Goal: Task Accomplishment & Management: Use online tool/utility

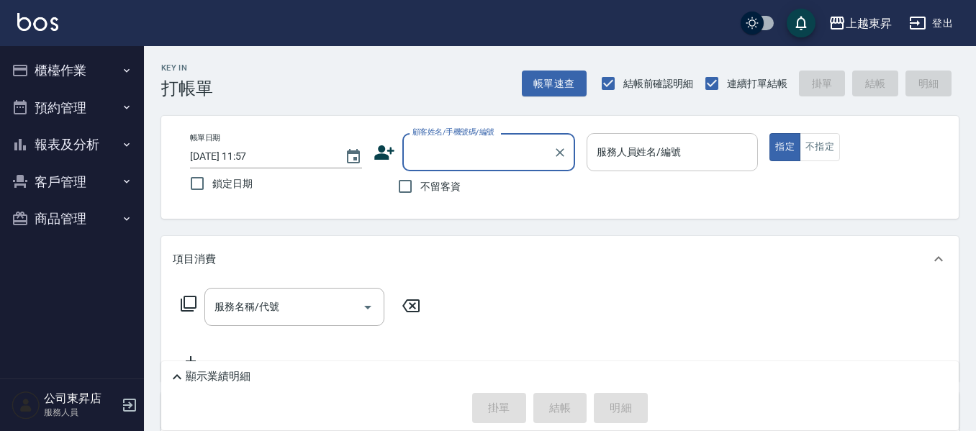
click at [640, 149] on div "服務人員姓名/編號 服務人員姓名/編號" at bounding box center [672, 152] width 172 height 38
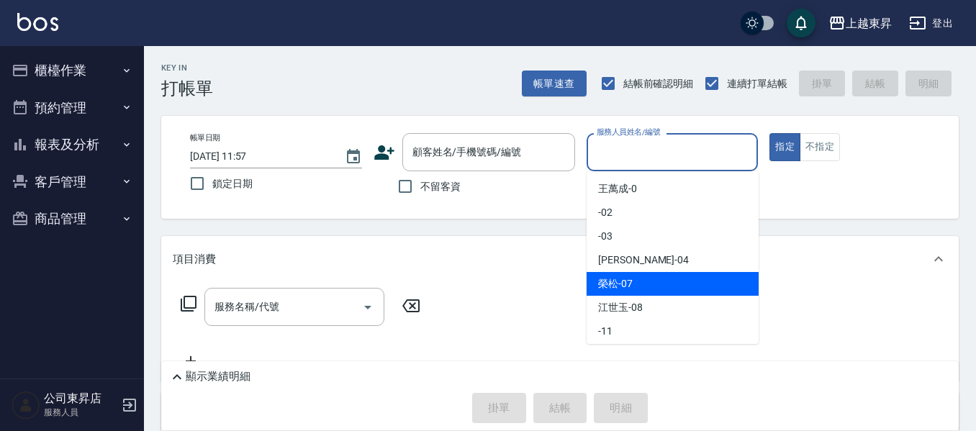
click at [599, 284] on span "[PERSON_NAME] -07" at bounding box center [615, 283] width 35 height 15
type input "[PERSON_NAME]-07"
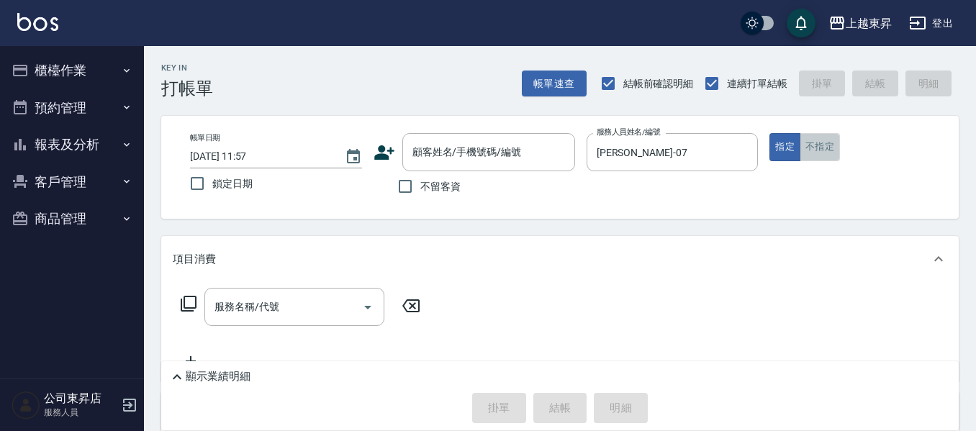
click at [822, 141] on button "不指定" at bounding box center [819, 147] width 40 height 28
click at [253, 305] on div "服務名稱/代號 服務名稱/代號" at bounding box center [294, 307] width 180 height 38
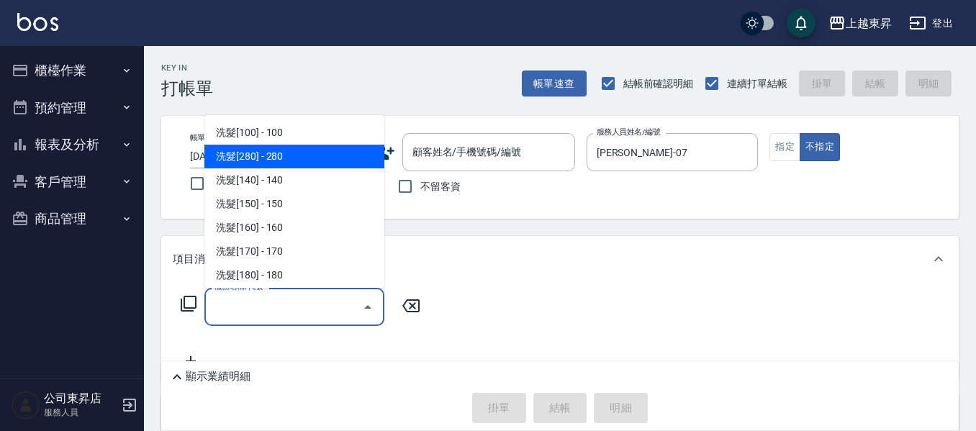
click at [292, 149] on span "洗髮[280] - 280" at bounding box center [294, 157] width 180 height 24
type input "洗髮[280](202)"
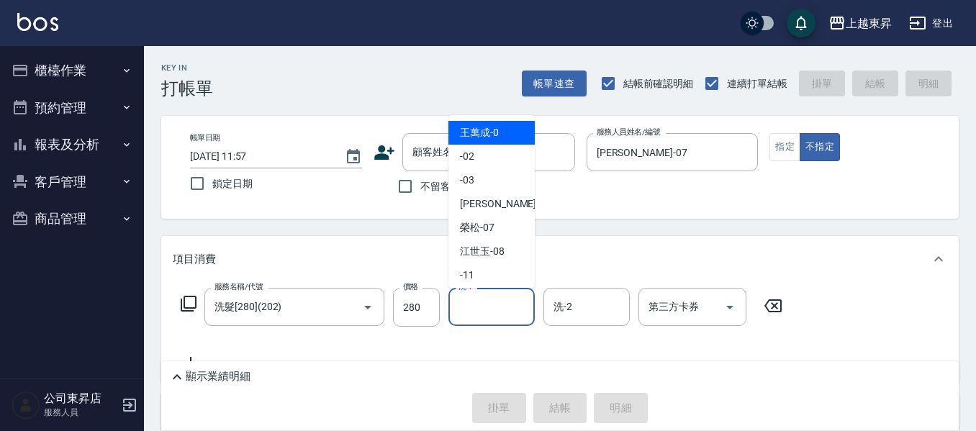
click at [474, 307] on input "洗-1" at bounding box center [491, 306] width 73 height 25
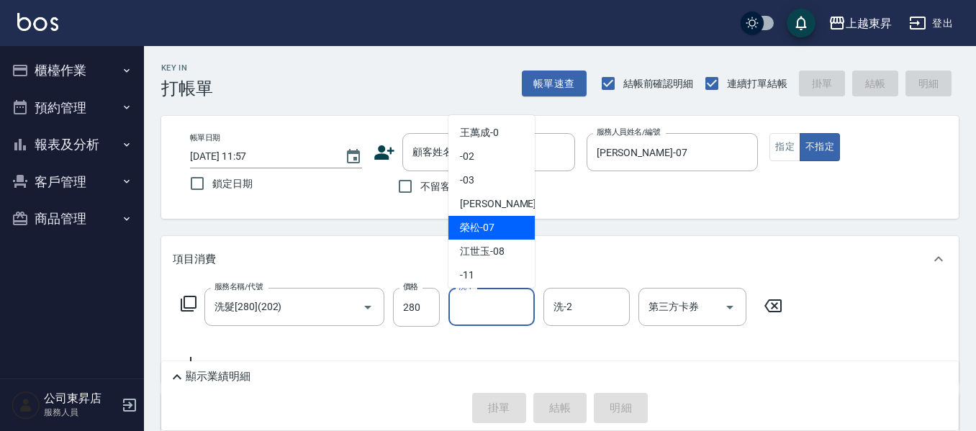
click at [494, 223] on span "[PERSON_NAME] -07" at bounding box center [477, 227] width 35 height 15
type input "[PERSON_NAME]-07"
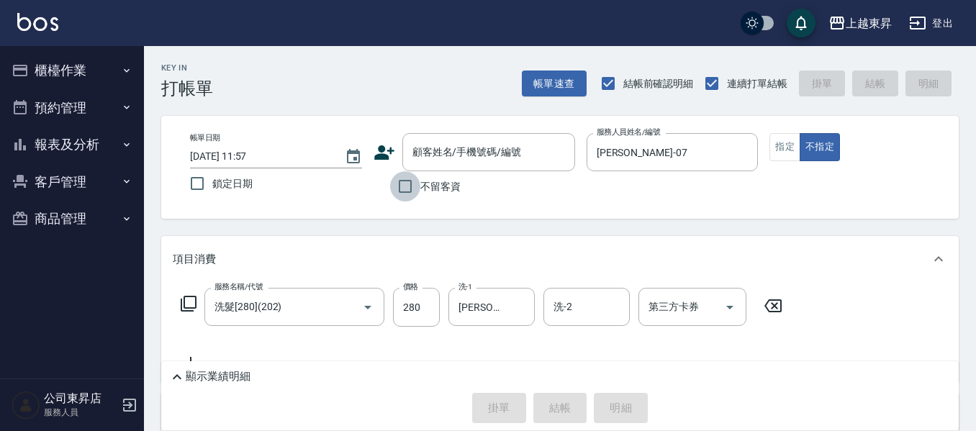
click at [402, 190] on input "不留客資" at bounding box center [405, 186] width 30 height 30
checkbox input "true"
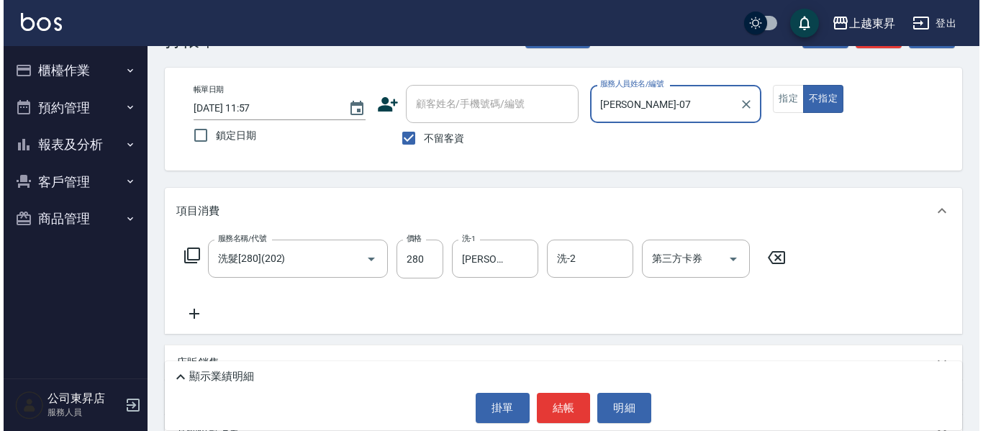
scroll to position [72, 0]
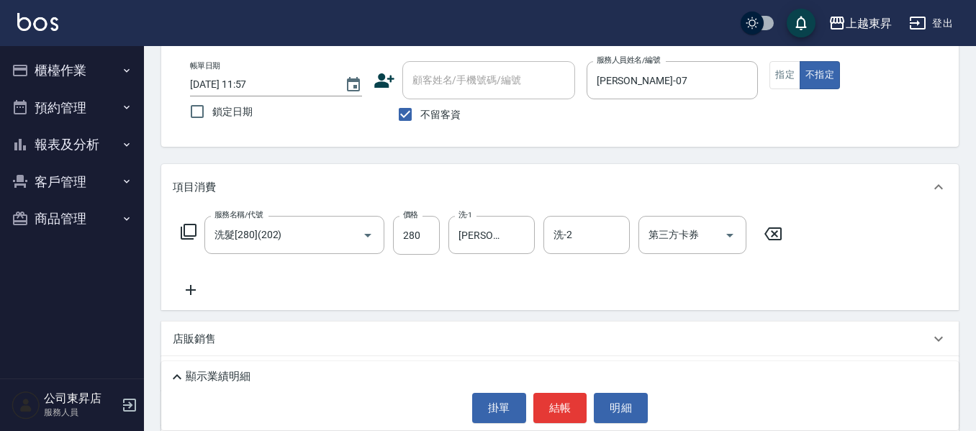
click at [191, 289] on icon at bounding box center [191, 290] width 10 height 10
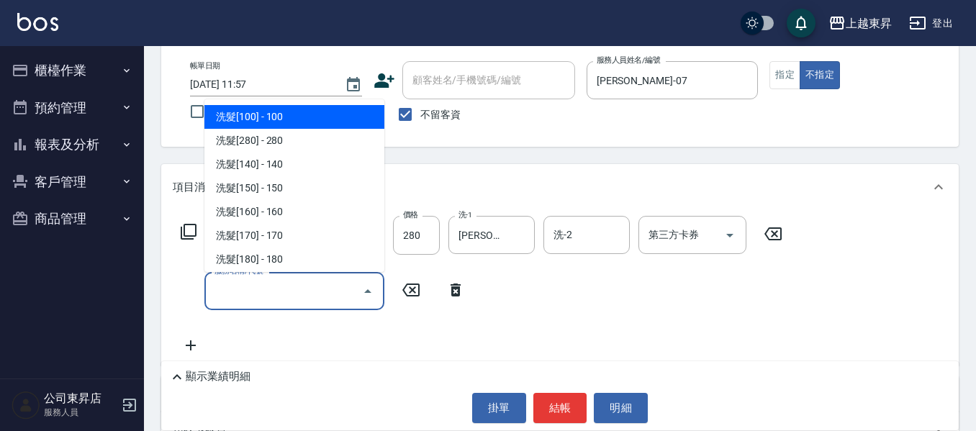
click at [230, 290] on input "服務名稱/代號" at bounding box center [283, 290] width 145 height 25
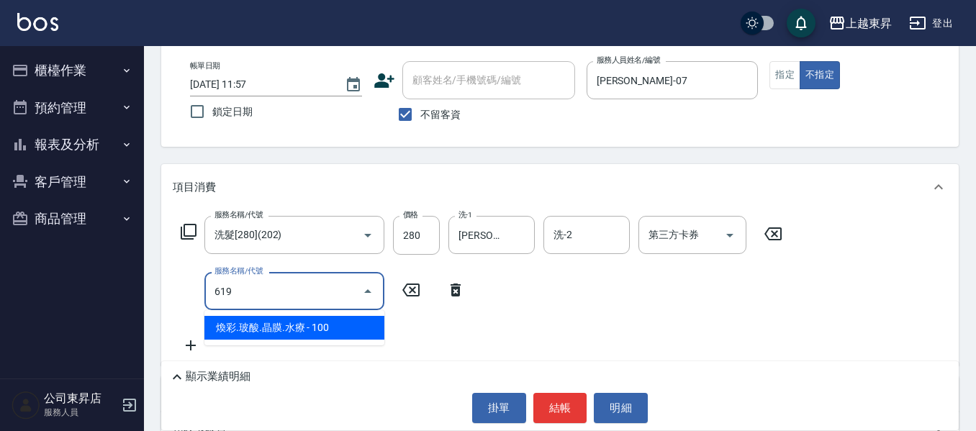
click at [343, 323] on span "煥彩.玻酸.晶膜.水療 - 100" at bounding box center [294, 328] width 180 height 24
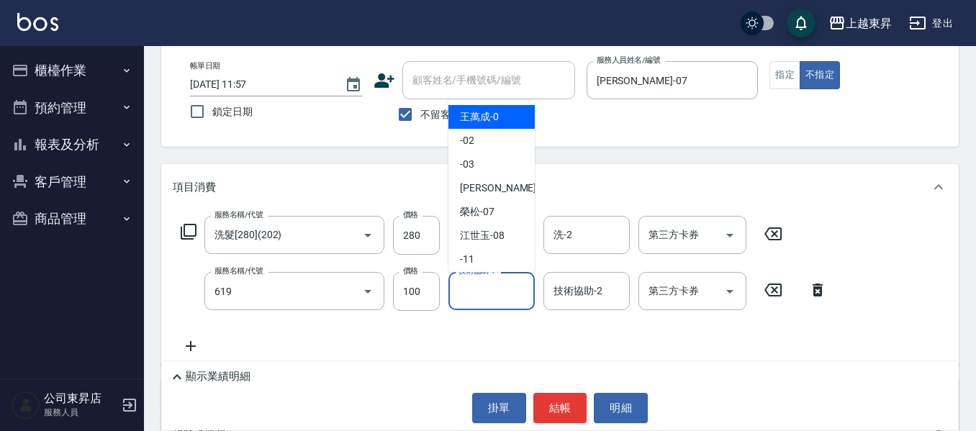
type input "[PERSON_NAME].玻酸.晶膜.水療(619)"
click at [471, 289] on input "技術協助-1" at bounding box center [491, 290] width 73 height 25
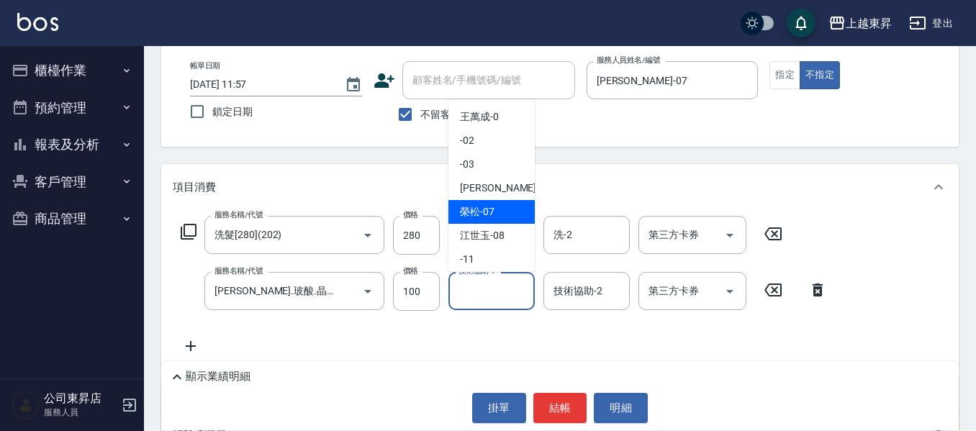
click at [480, 208] on span "[PERSON_NAME] -07" at bounding box center [477, 211] width 35 height 15
type input "[PERSON_NAME]-07"
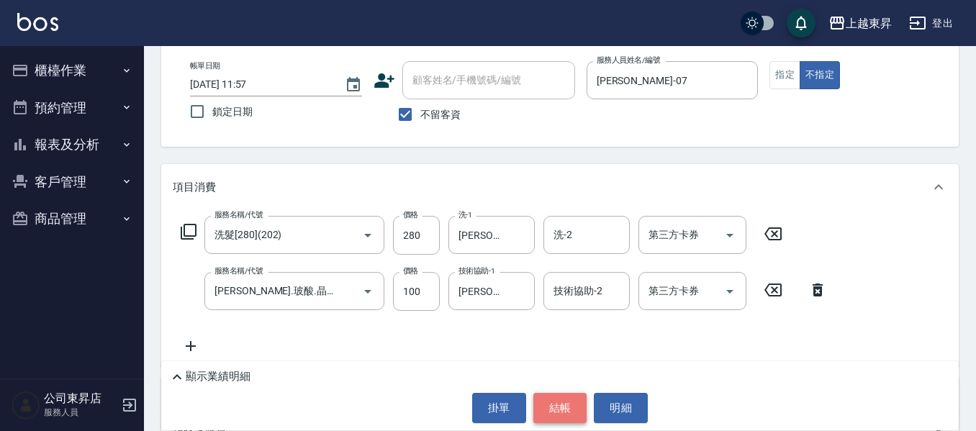
click at [563, 406] on button "結帳" at bounding box center [560, 408] width 54 height 30
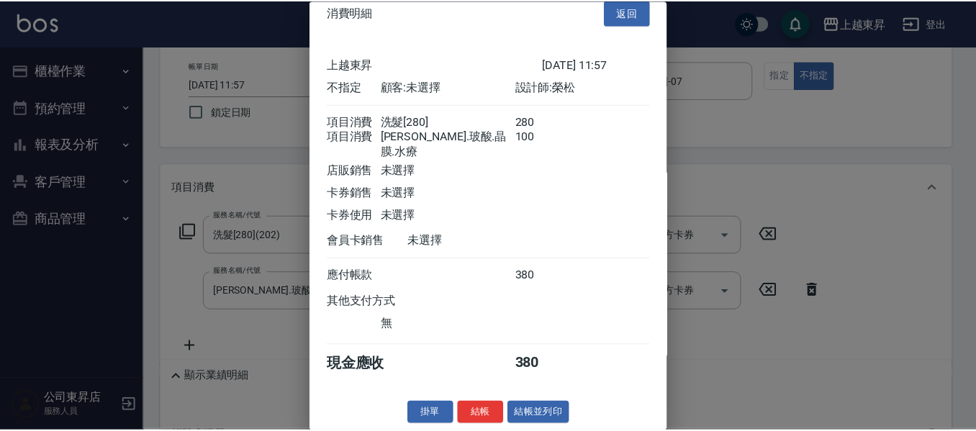
scroll to position [23, 0]
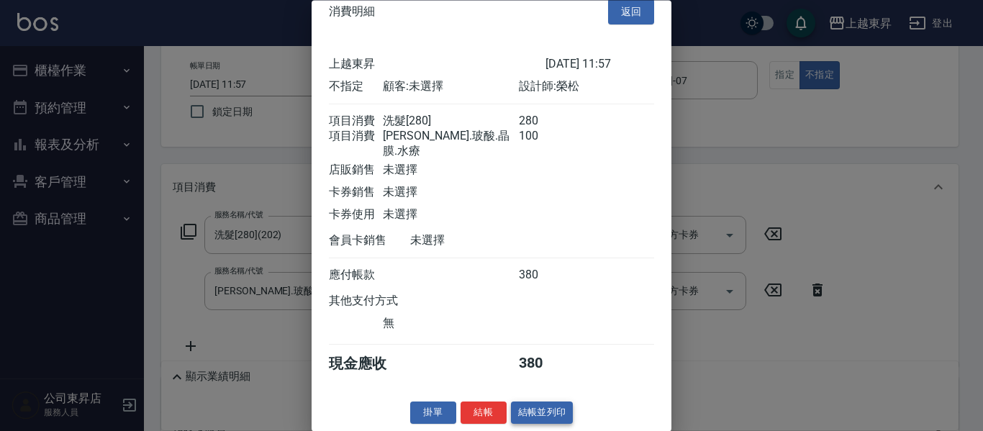
click at [532, 414] on button "結帳並列印" at bounding box center [542, 413] width 63 height 22
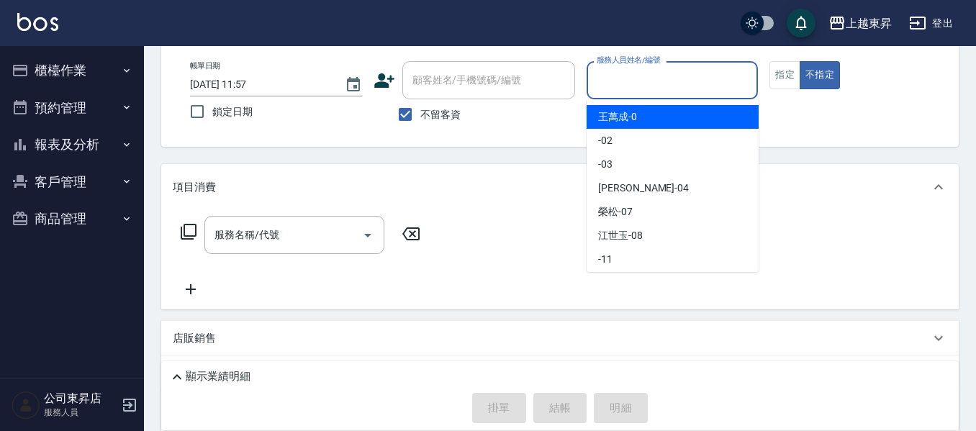
click at [658, 74] on input "服務人員姓名/編號" at bounding box center [672, 80] width 159 height 25
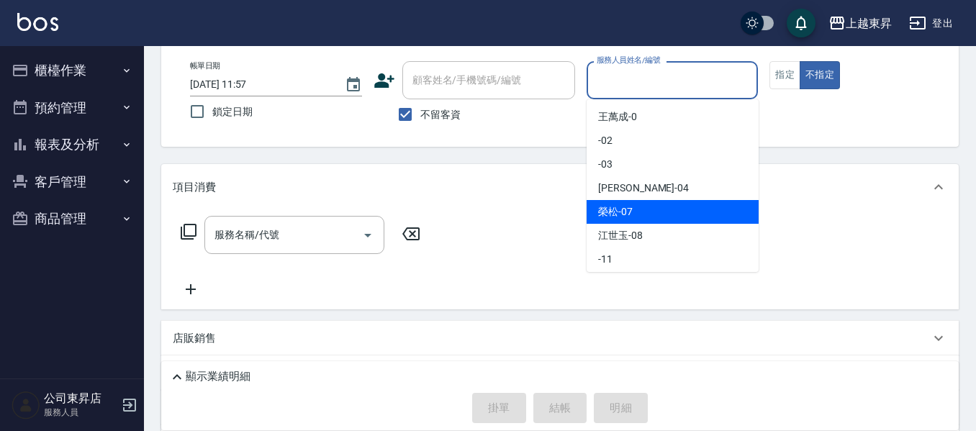
click at [618, 209] on span "[PERSON_NAME] -07" at bounding box center [615, 211] width 35 height 15
type input "[PERSON_NAME]-07"
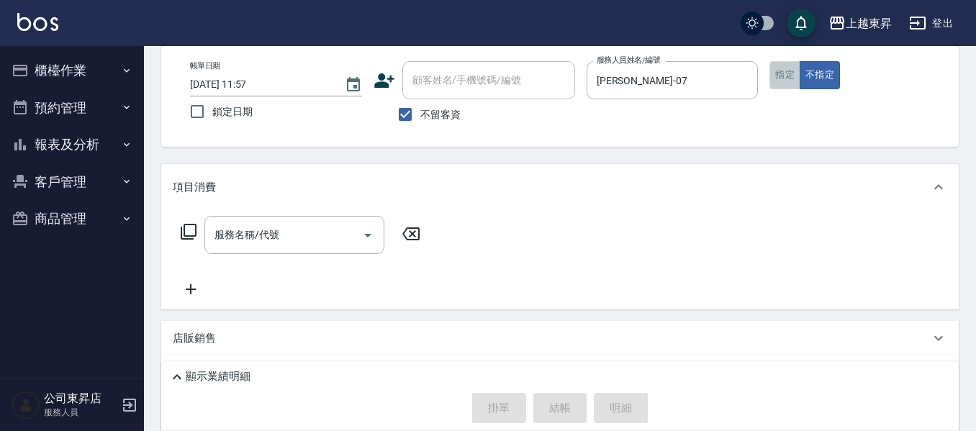
click at [783, 77] on button "指定" at bounding box center [784, 75] width 31 height 28
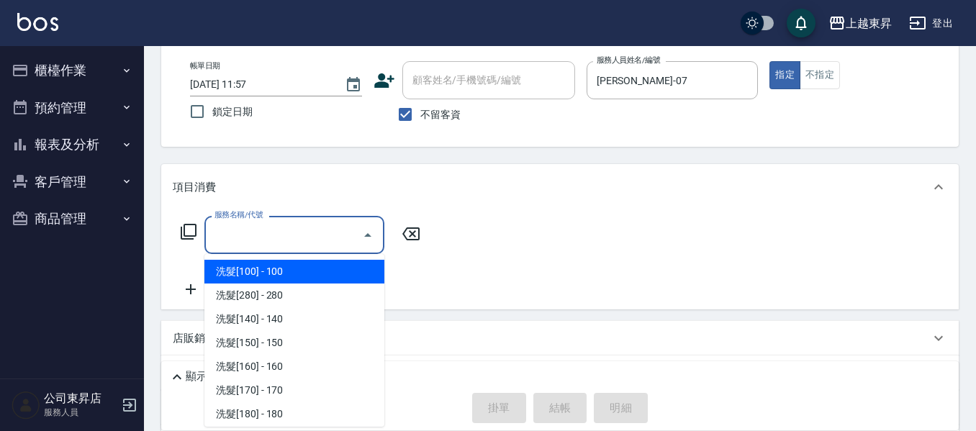
click at [247, 232] on input "服務名稱/代號" at bounding box center [283, 234] width 145 height 25
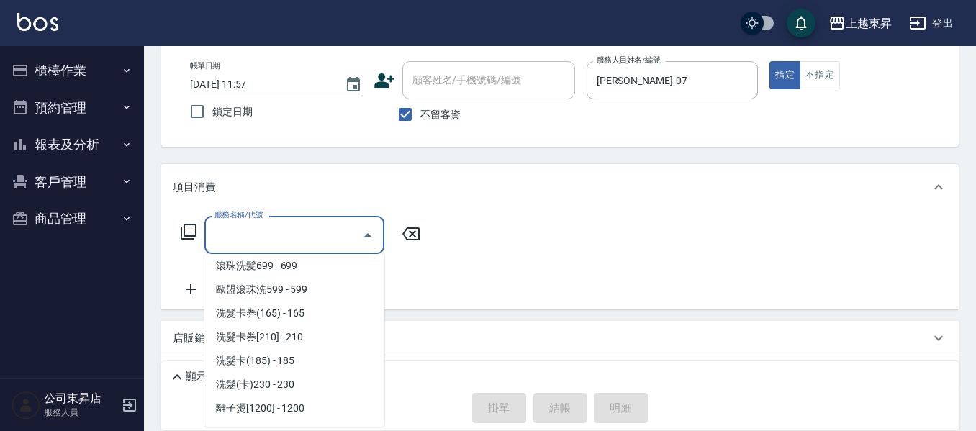
scroll to position [360, 0]
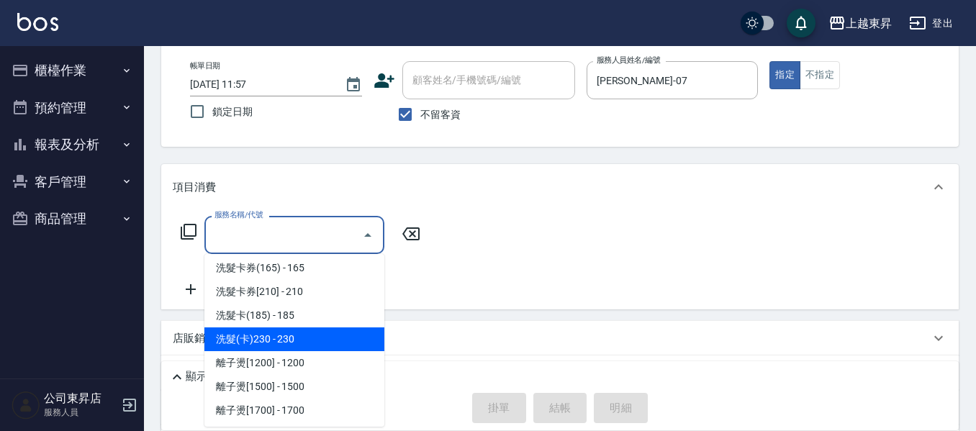
click at [302, 335] on span "洗髮(卡)230 - 230" at bounding box center [294, 339] width 180 height 24
type input "洗髮(卡)230(224)"
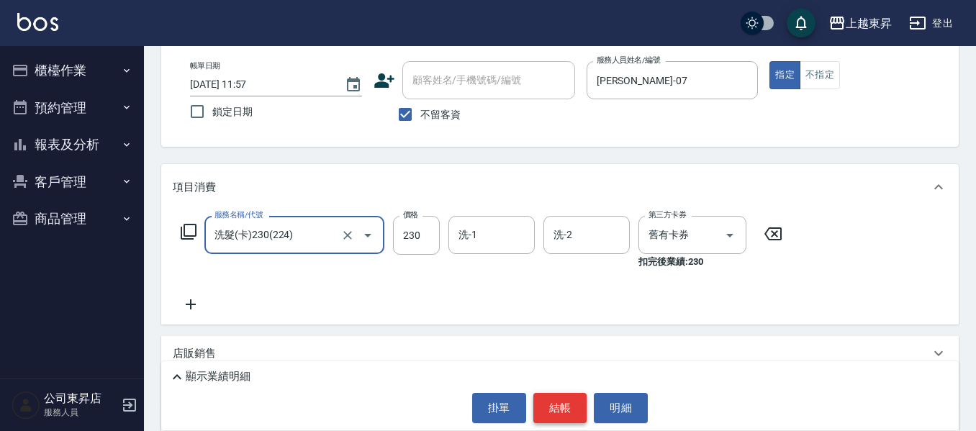
click at [565, 405] on button "結帳" at bounding box center [560, 408] width 54 height 30
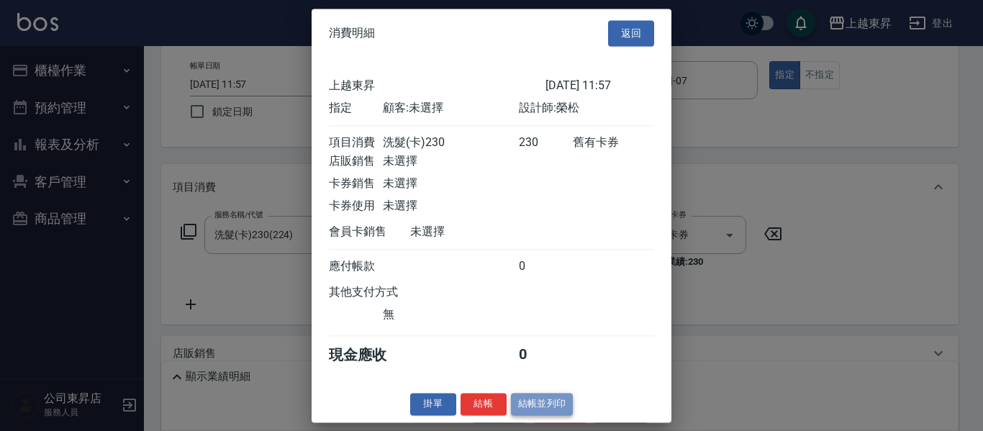
click at [547, 414] on button "結帳並列印" at bounding box center [542, 404] width 63 height 22
type input "[DATE] 11:58"
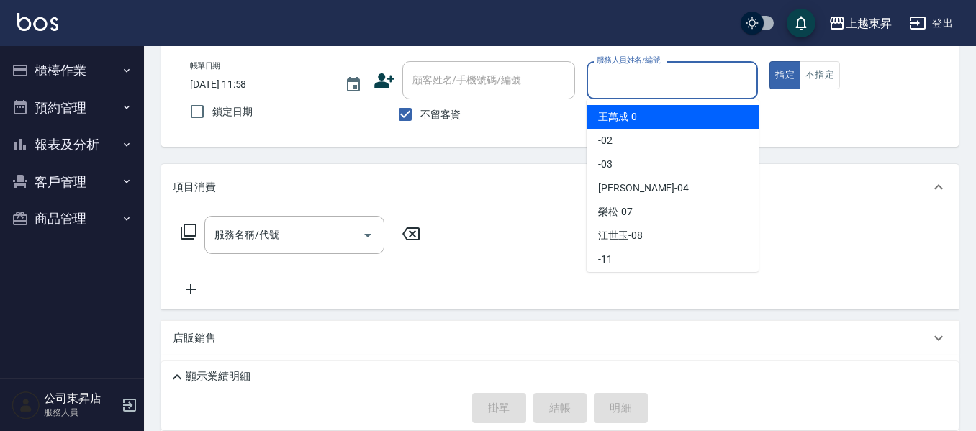
click at [610, 77] on input "服務人員姓名/編號" at bounding box center [672, 80] width 159 height 25
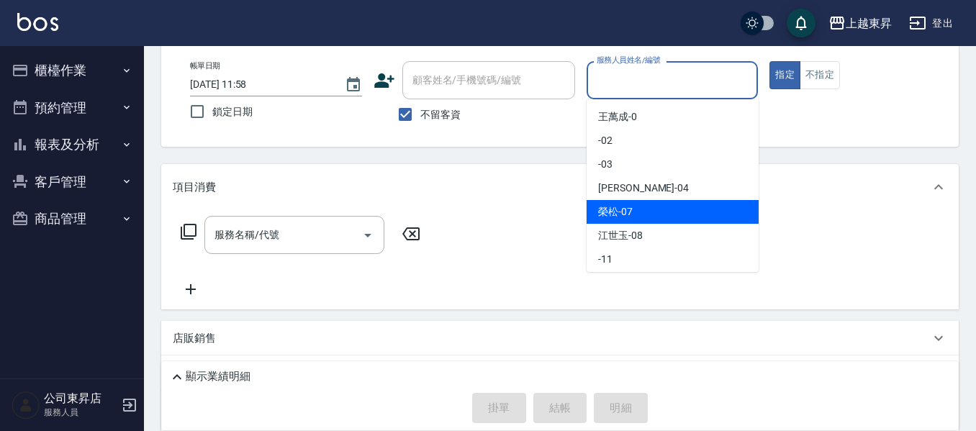
click at [622, 210] on span "[PERSON_NAME] -07" at bounding box center [615, 211] width 35 height 15
type input "[PERSON_NAME]-07"
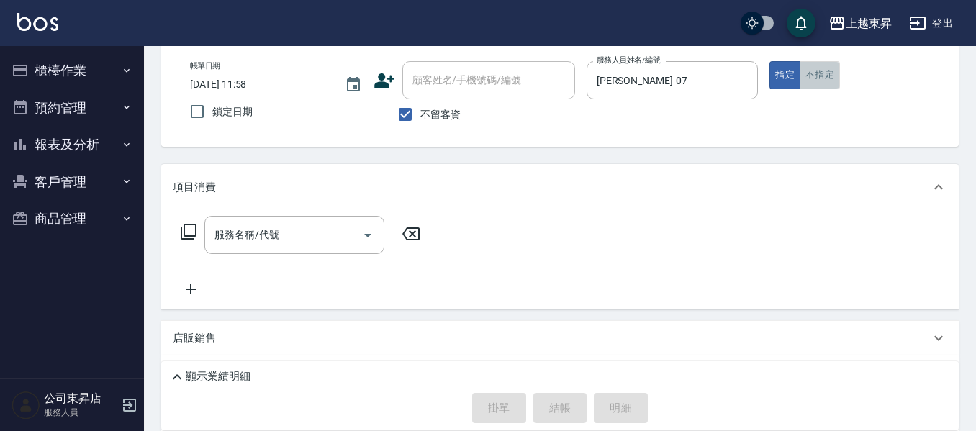
click at [825, 76] on button "不指定" at bounding box center [819, 75] width 40 height 28
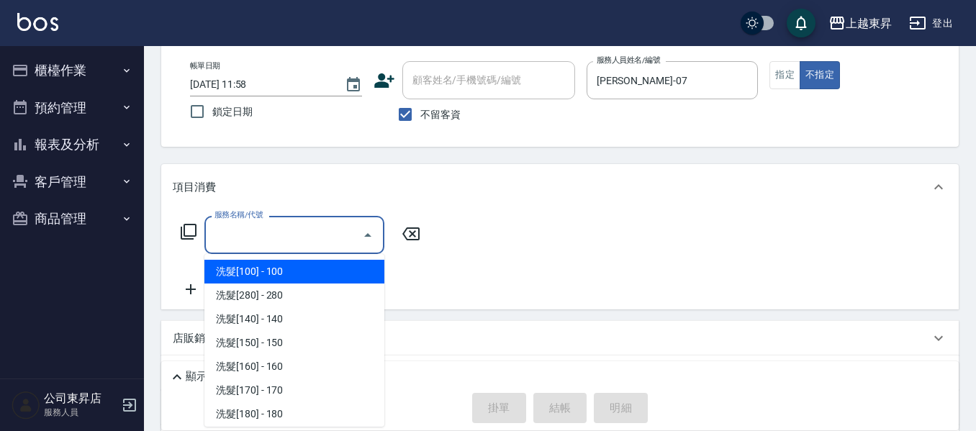
click at [253, 226] on input "服務名稱/代號" at bounding box center [283, 234] width 145 height 25
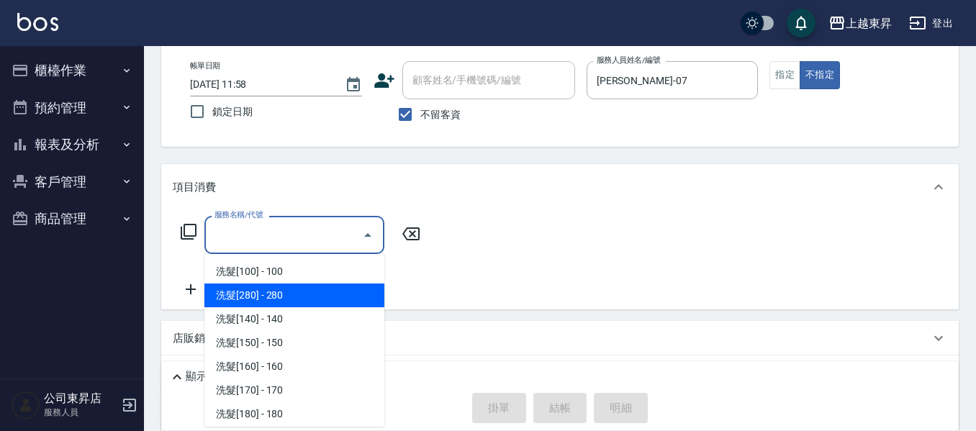
click at [273, 292] on span "洗髮[280] - 280" at bounding box center [294, 295] width 180 height 24
type input "洗髮[280](202)"
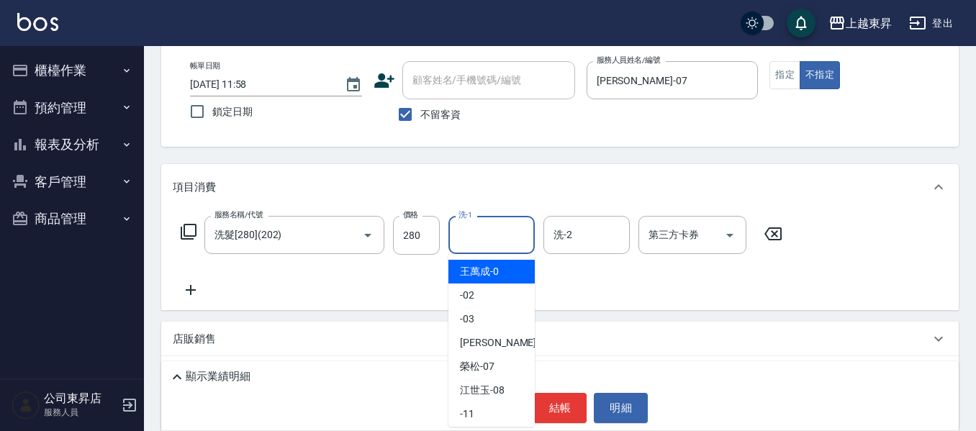
click at [491, 232] on input "洗-1" at bounding box center [491, 234] width 73 height 25
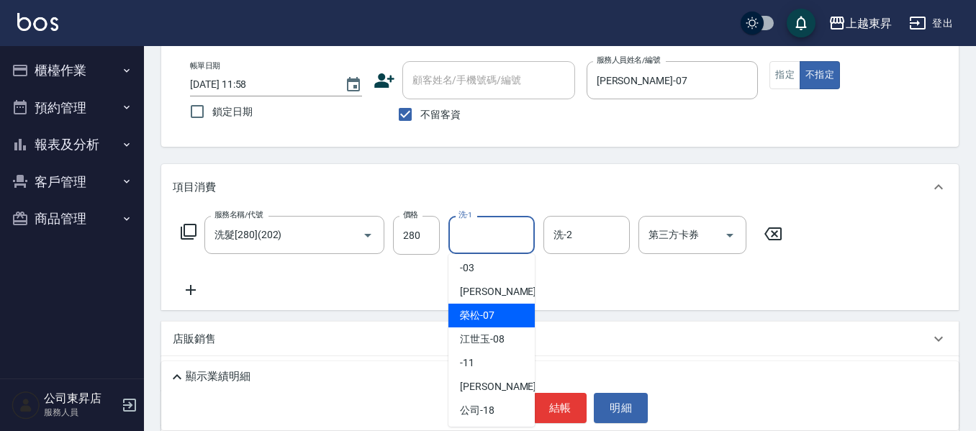
scroll to position [144, 0]
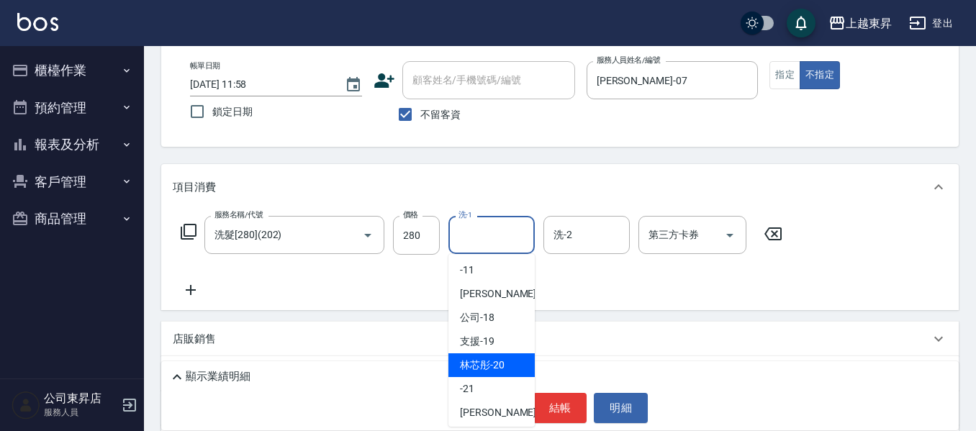
click at [483, 359] on span "林芯彤 -20" at bounding box center [482, 365] width 45 height 15
type input "林芯彤-20"
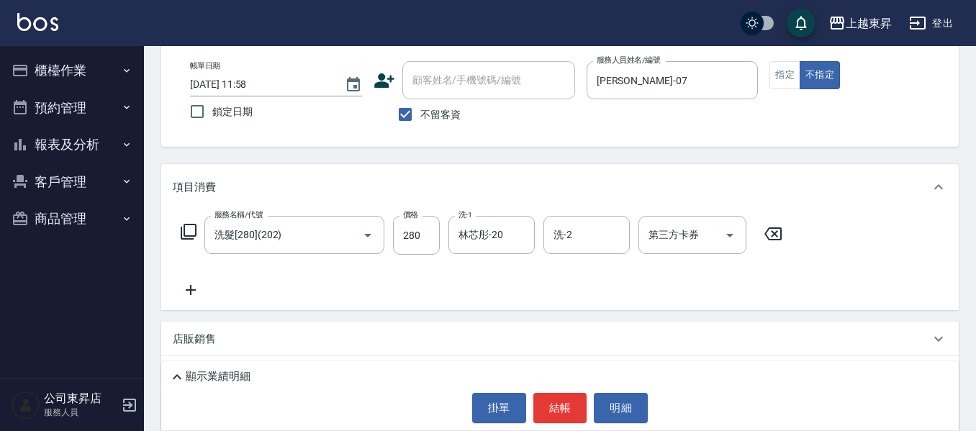
click at [191, 286] on icon at bounding box center [191, 290] width 10 height 10
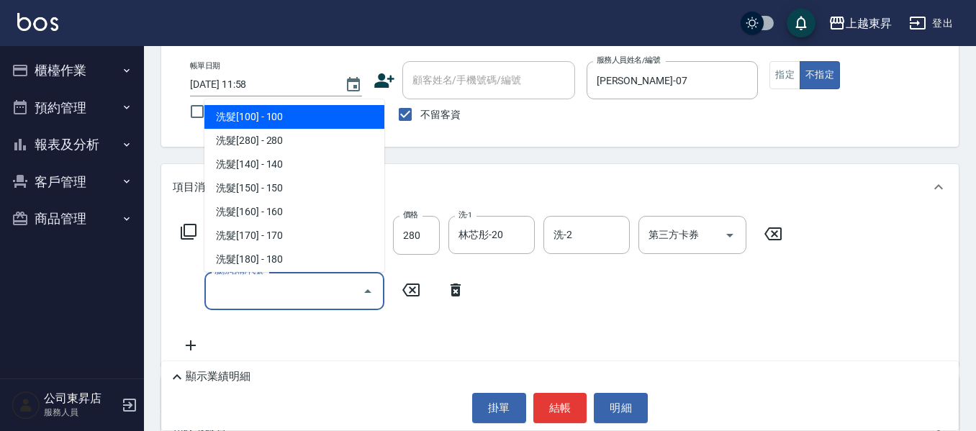
click at [235, 287] on input "服務名稱/代號" at bounding box center [283, 290] width 145 height 25
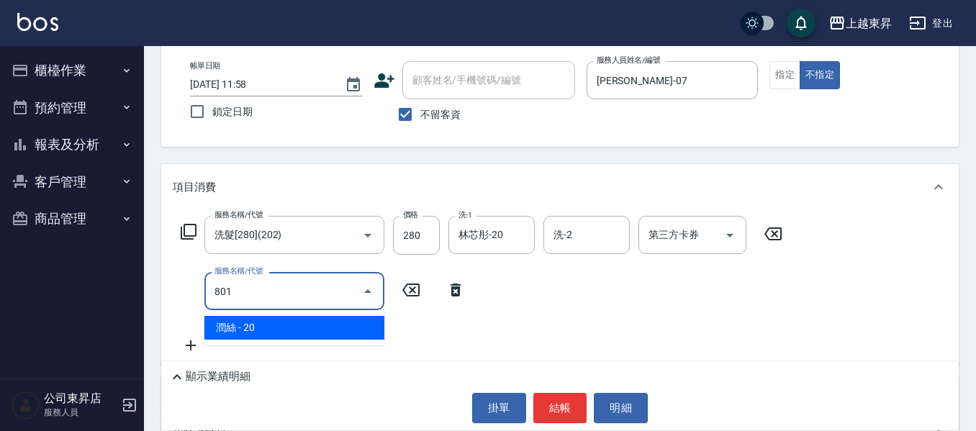
click at [362, 329] on span "潤絲 - 20" at bounding box center [294, 328] width 180 height 24
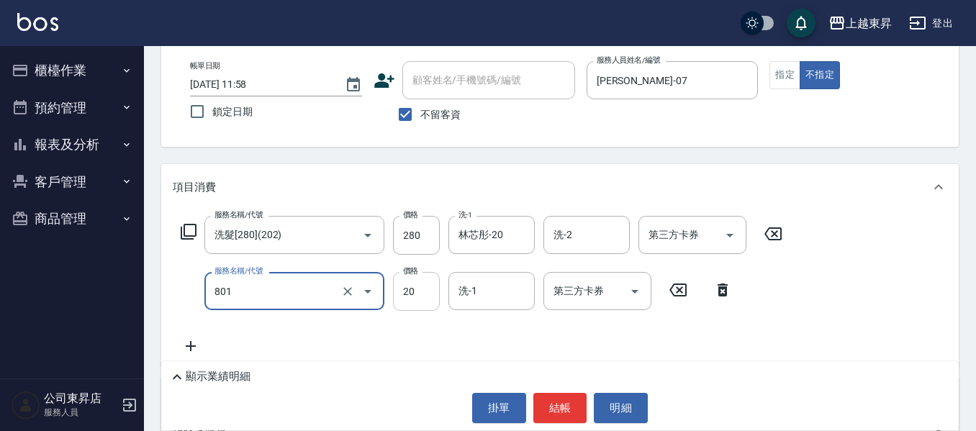
type input "潤絲(801)"
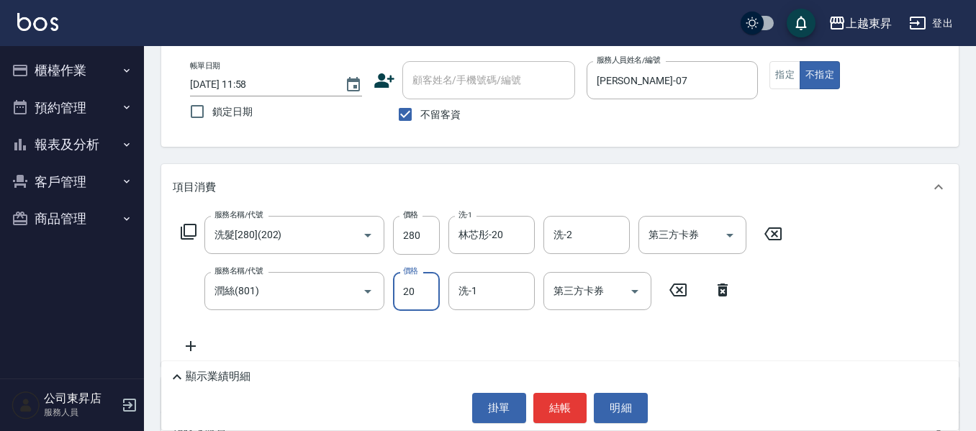
click at [401, 286] on input "20" at bounding box center [416, 291] width 47 height 39
type input "30"
click at [475, 285] on input "洗-1" at bounding box center [491, 290] width 73 height 25
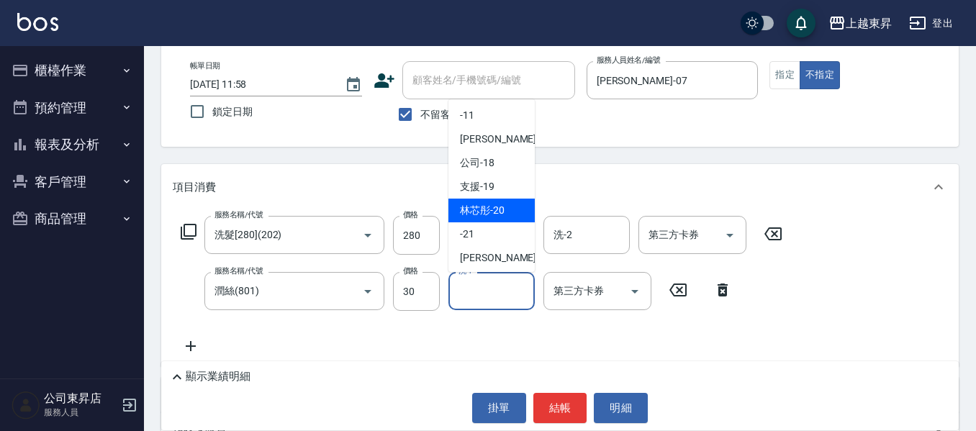
click at [499, 208] on span "林芯彤 -20" at bounding box center [482, 210] width 45 height 15
type input "林芯彤-20"
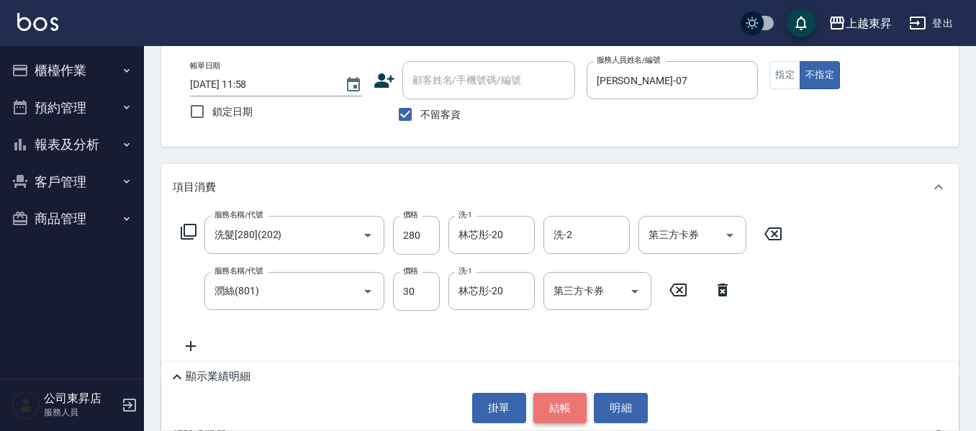
click at [556, 406] on button "結帳" at bounding box center [560, 408] width 54 height 30
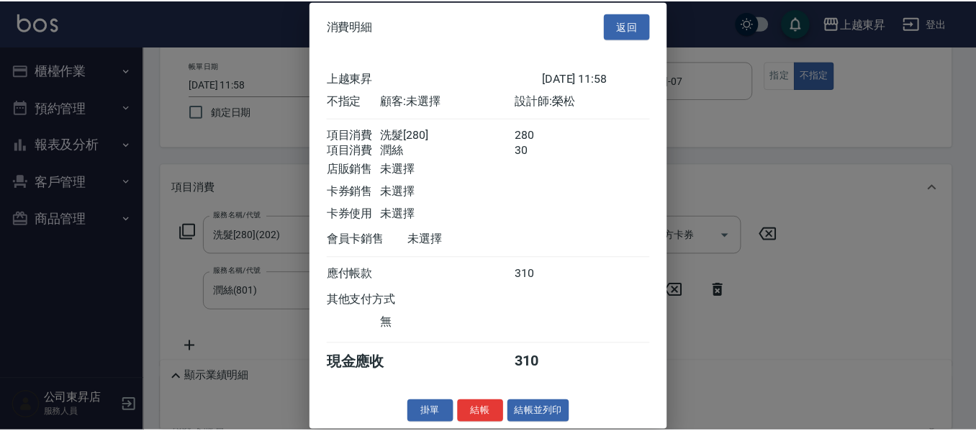
scroll to position [23, 0]
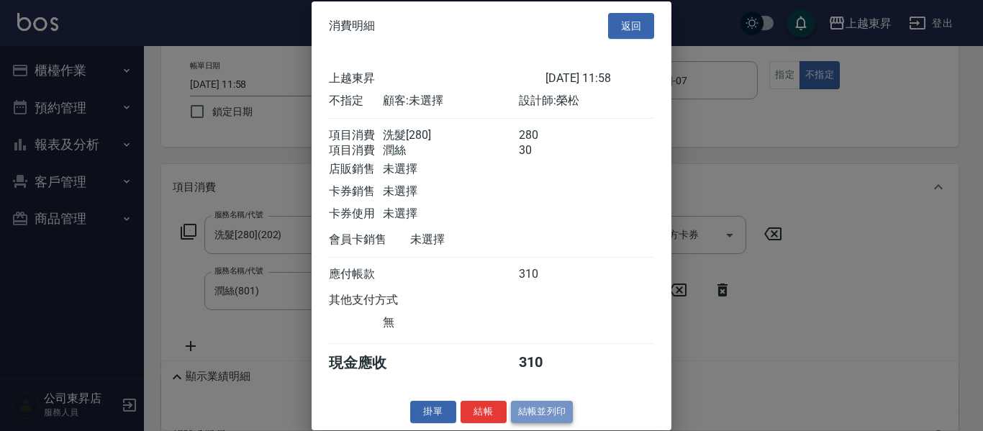
click at [545, 406] on button "結帳並列印" at bounding box center [542, 412] width 63 height 22
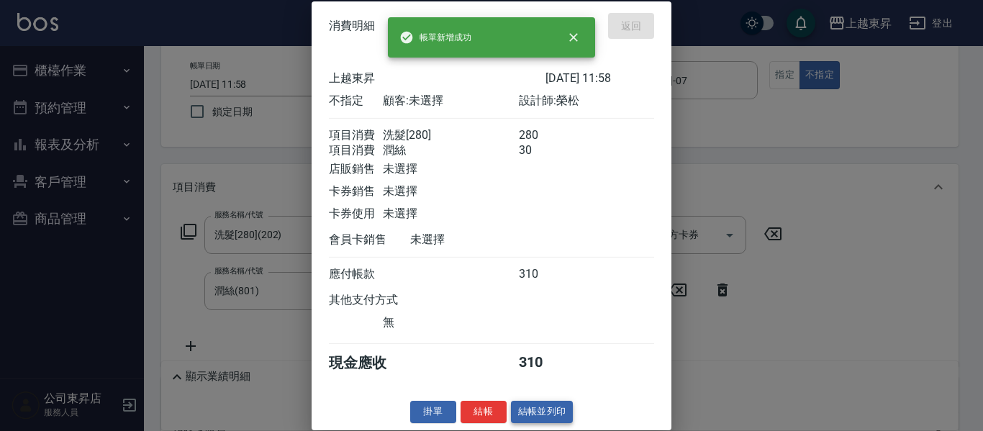
type input "[DATE] 12:02"
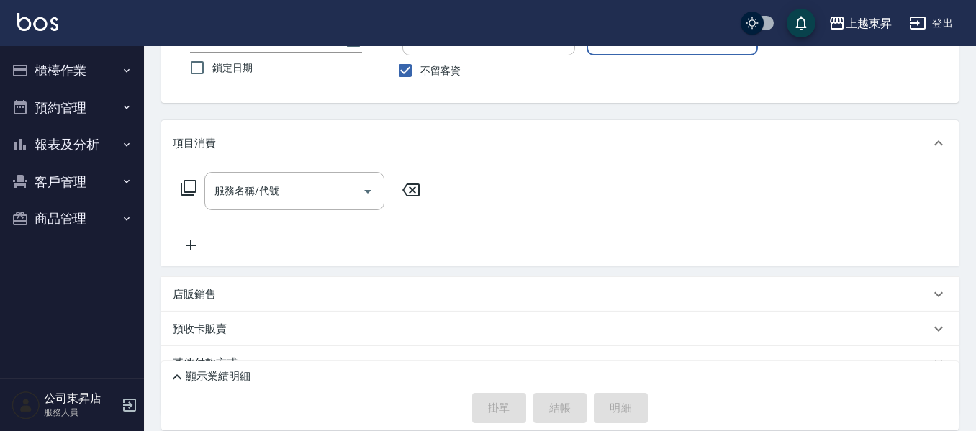
scroll to position [117, 0]
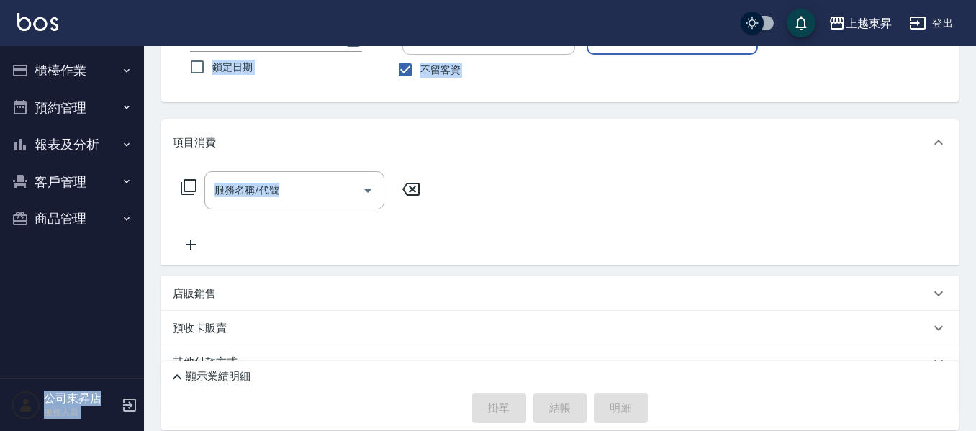
click at [821, 430] on html "上越東昇 登出 櫃檯作業 打帳單 帳單列表 現金收支登錄 材料自購登錄 每日結帳 排班表 現場電腦打卡 預約管理 預約管理 單日預約紀錄 單週預約紀錄 報表及…" at bounding box center [488, 188] width 976 height 610
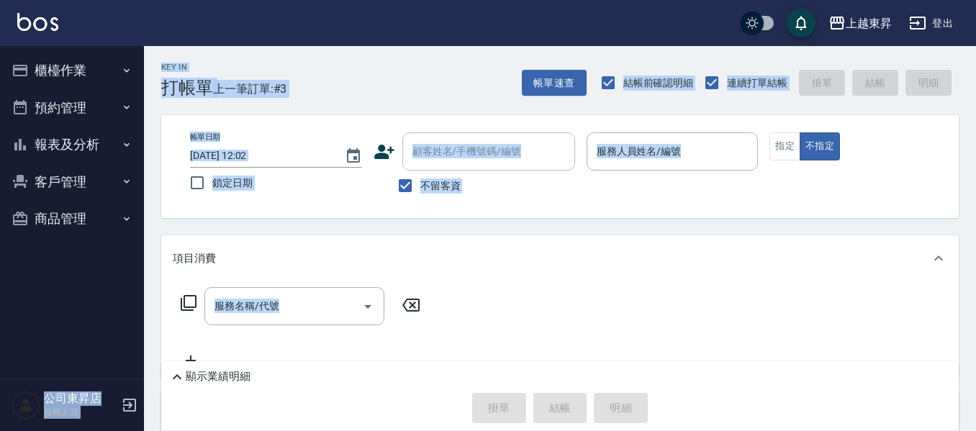
scroll to position [0, 0]
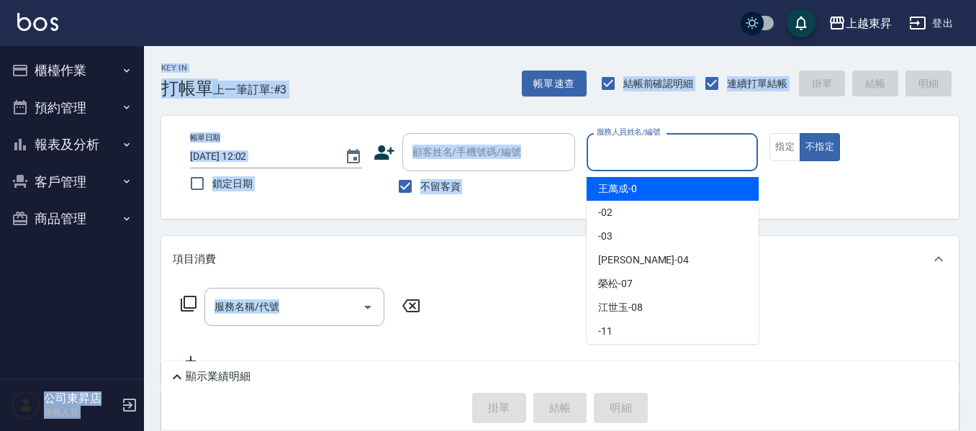
click at [642, 146] on input "服務人員姓名/編號" at bounding box center [672, 152] width 159 height 25
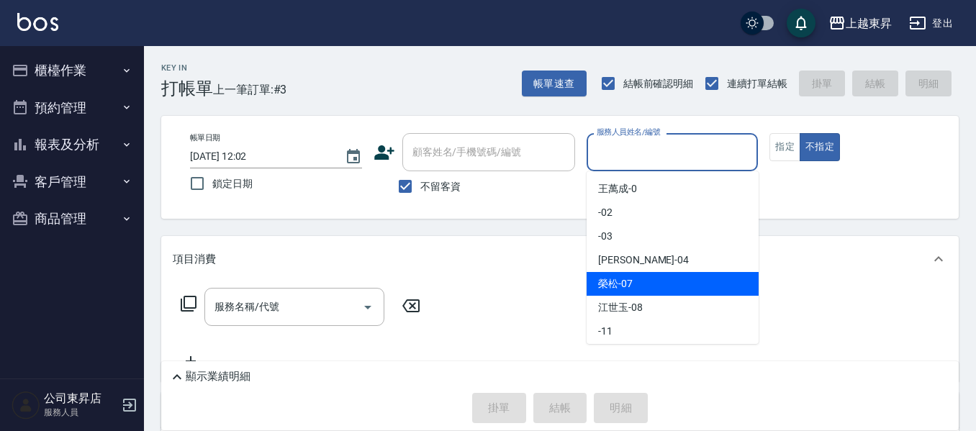
click at [618, 278] on span "[PERSON_NAME] -07" at bounding box center [615, 283] width 35 height 15
type input "[PERSON_NAME]-07"
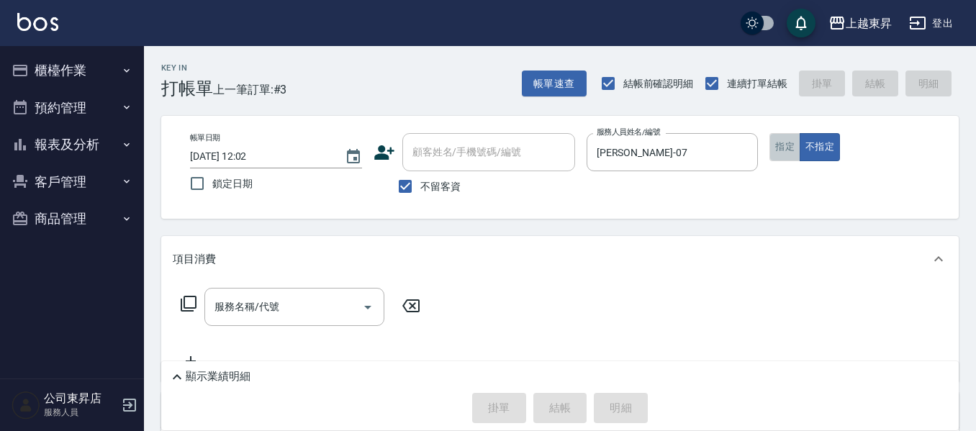
click at [781, 155] on button "指定" at bounding box center [784, 147] width 31 height 28
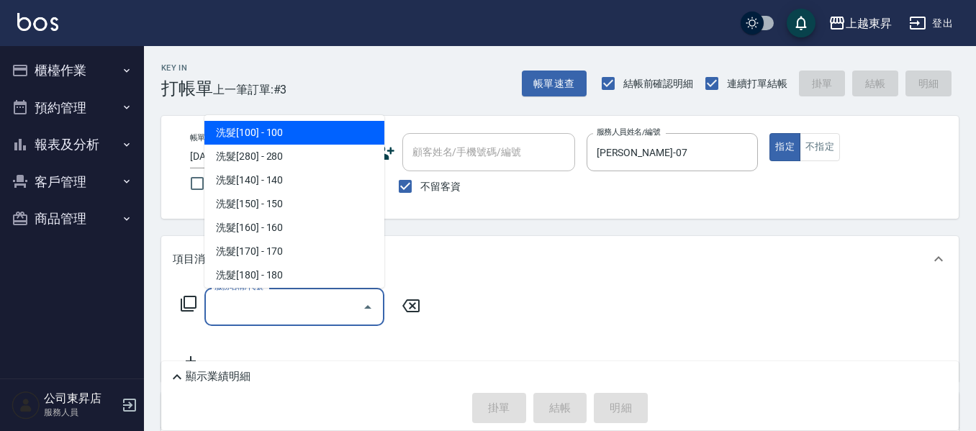
click at [257, 299] on input "服務名稱/代號" at bounding box center [283, 306] width 145 height 25
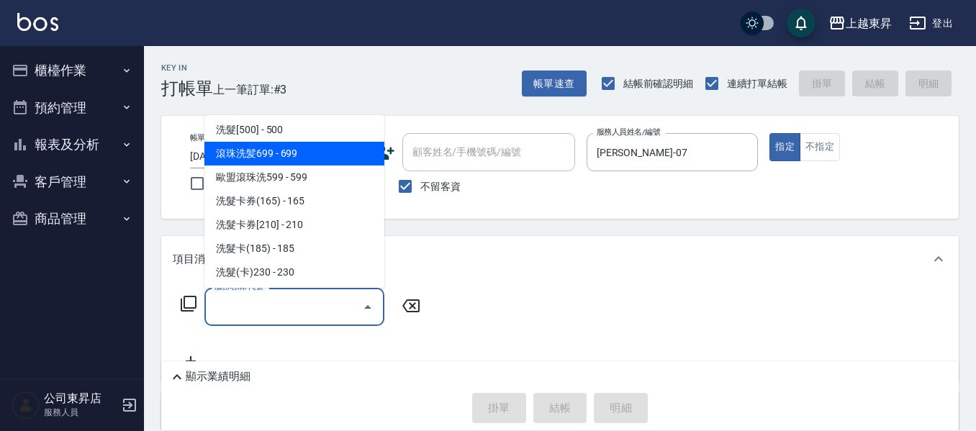
scroll to position [360, 0]
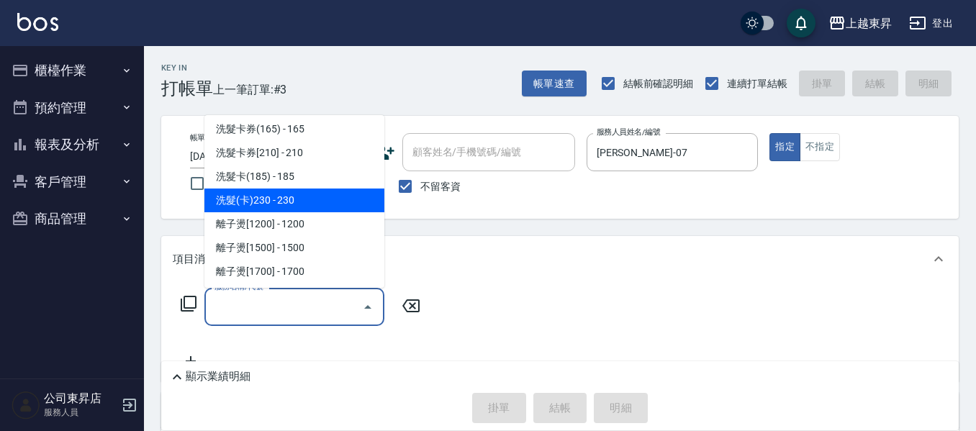
click at [296, 196] on span "洗髮(卡)230 - 230" at bounding box center [294, 200] width 180 height 24
type input "洗髮(卡)230(224)"
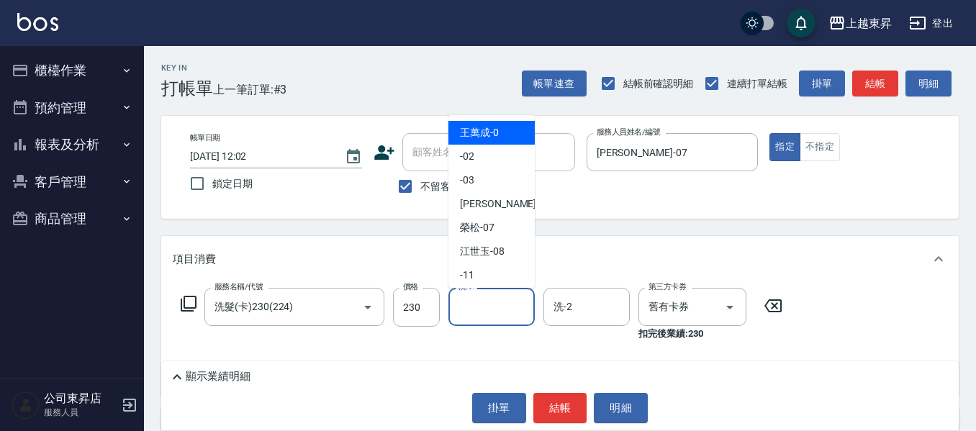
click at [474, 300] on input "洗-1" at bounding box center [491, 306] width 73 height 25
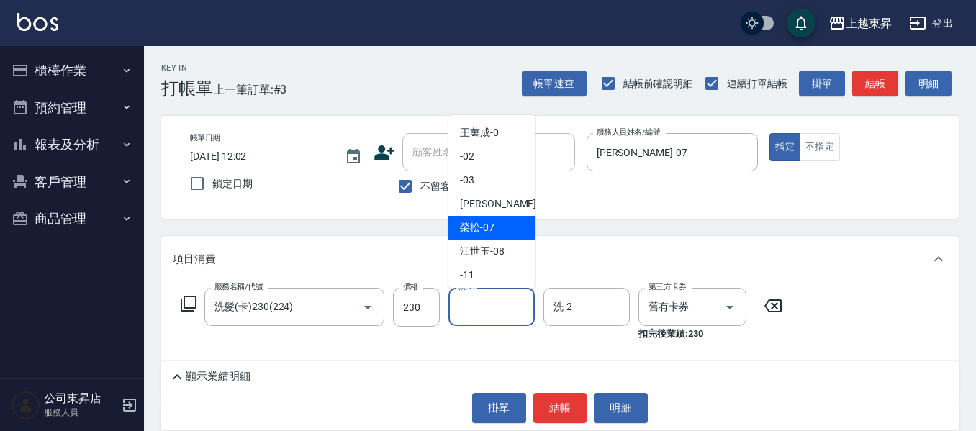
click at [489, 227] on span "[PERSON_NAME] -07" at bounding box center [477, 227] width 35 height 15
type input "[PERSON_NAME]-07"
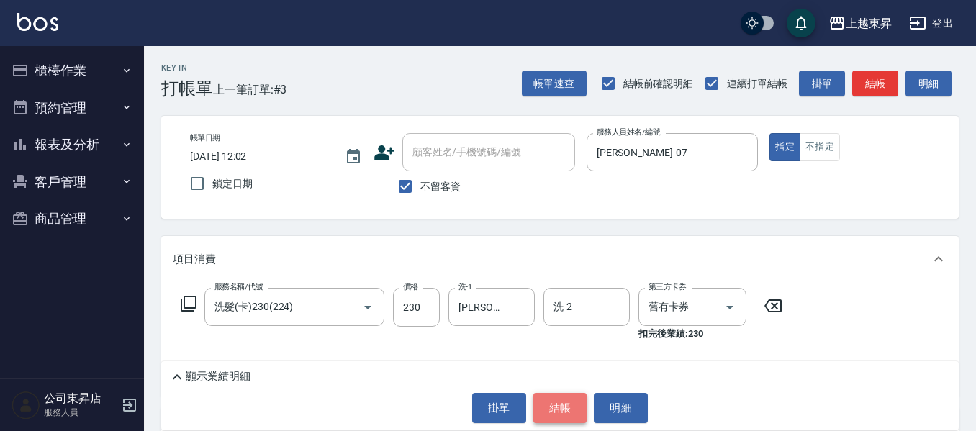
click at [570, 403] on button "結帳" at bounding box center [560, 408] width 54 height 30
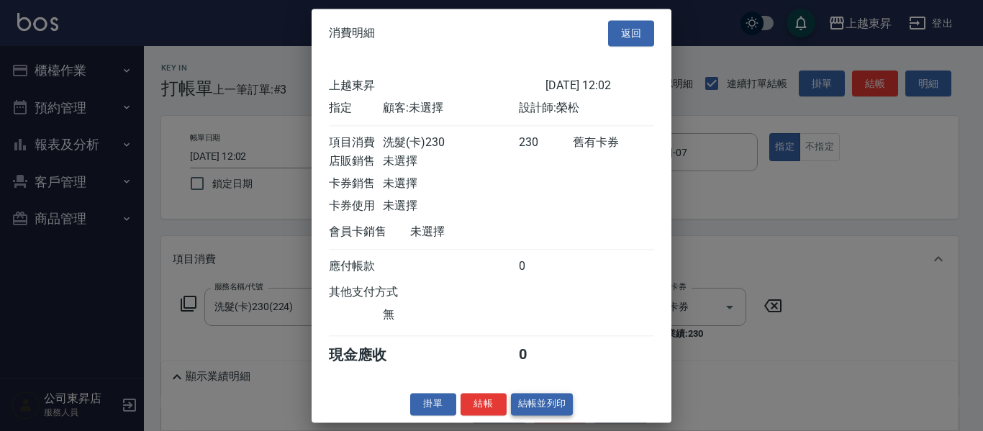
click at [545, 415] on button "結帳並列印" at bounding box center [542, 404] width 63 height 22
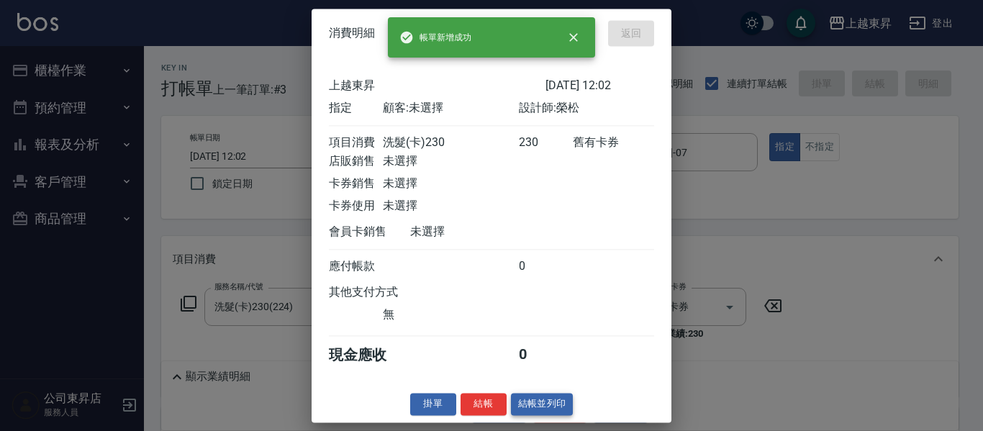
type input "[DATE] 12:03"
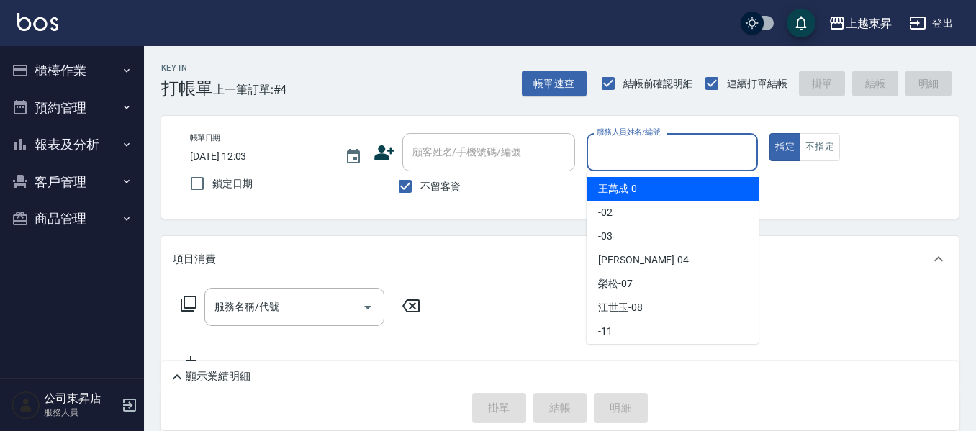
click at [632, 155] on input "服務人員姓名/編號" at bounding box center [672, 152] width 159 height 25
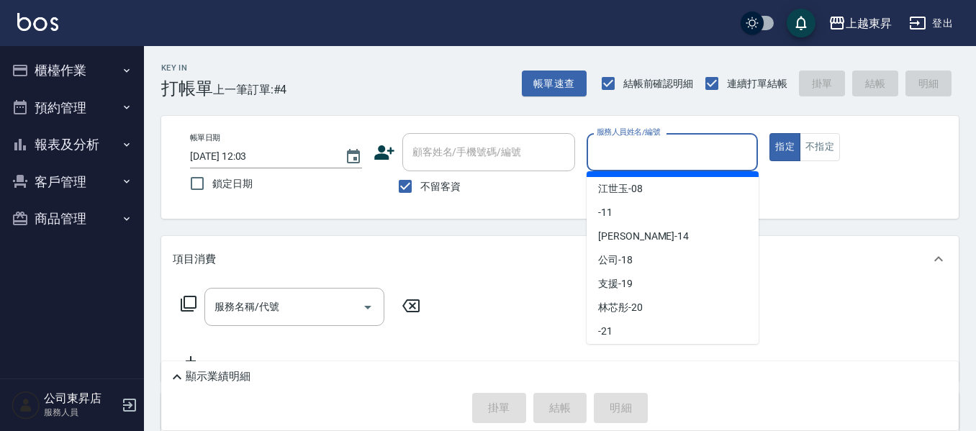
scroll to position [144, 0]
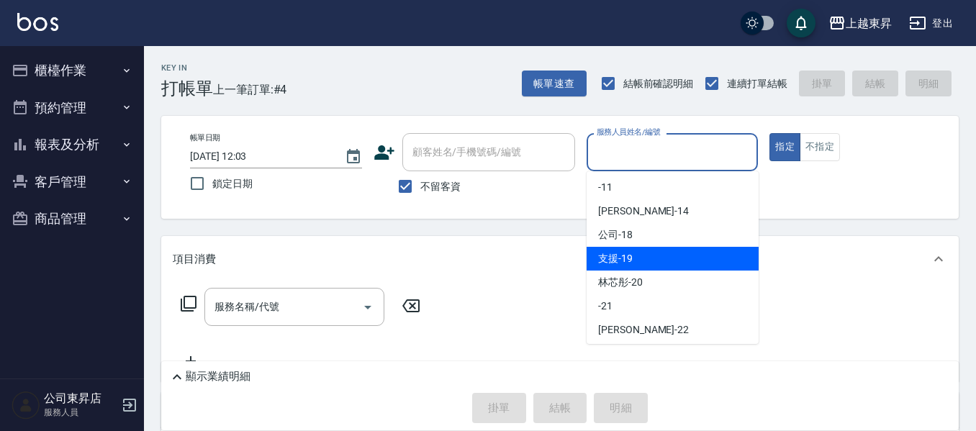
drag, startPoint x: 621, startPoint y: 258, endPoint x: 802, endPoint y: 198, distance: 190.9
click at [622, 258] on span "支援 -19" at bounding box center [615, 258] width 35 height 15
type input "支援-19"
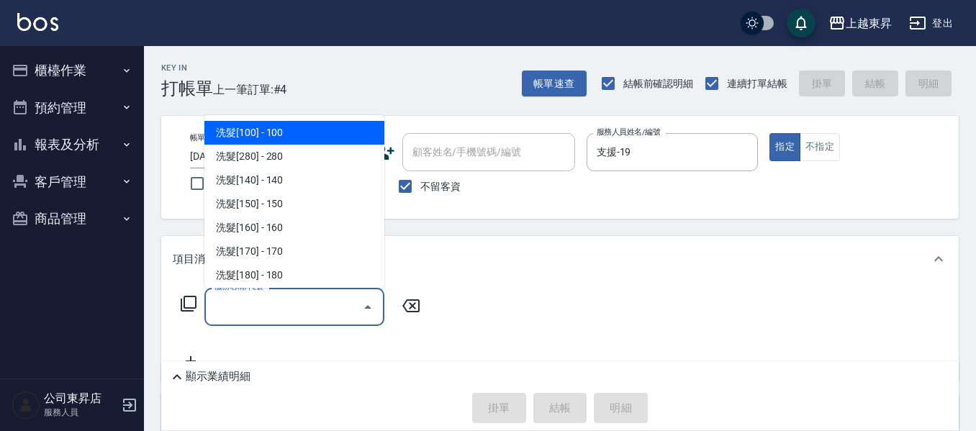
click at [269, 305] on input "服務名稱/代號" at bounding box center [283, 306] width 145 height 25
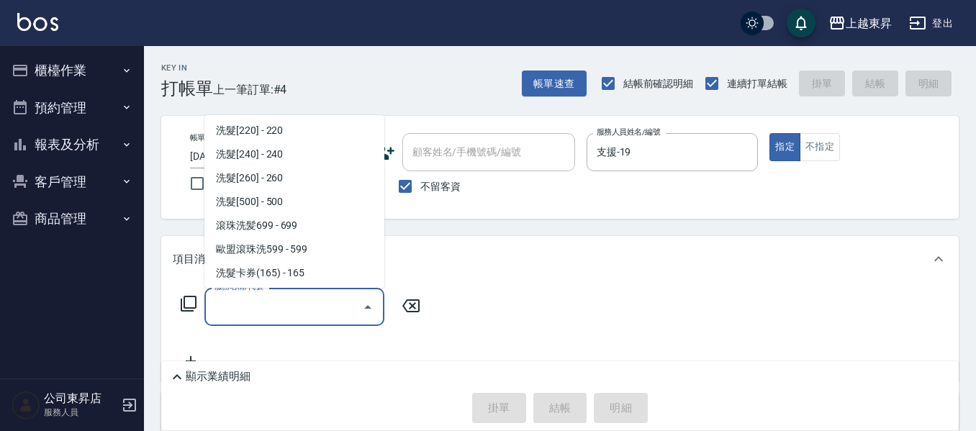
scroll to position [288, 0]
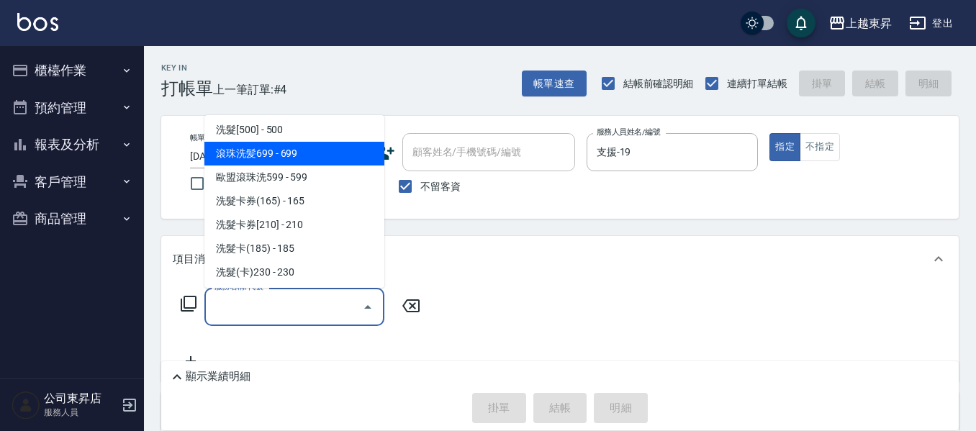
click at [319, 150] on span "滾珠洗髪699 - 699" at bounding box center [294, 154] width 180 height 24
type input "滾珠洗髪699(214)"
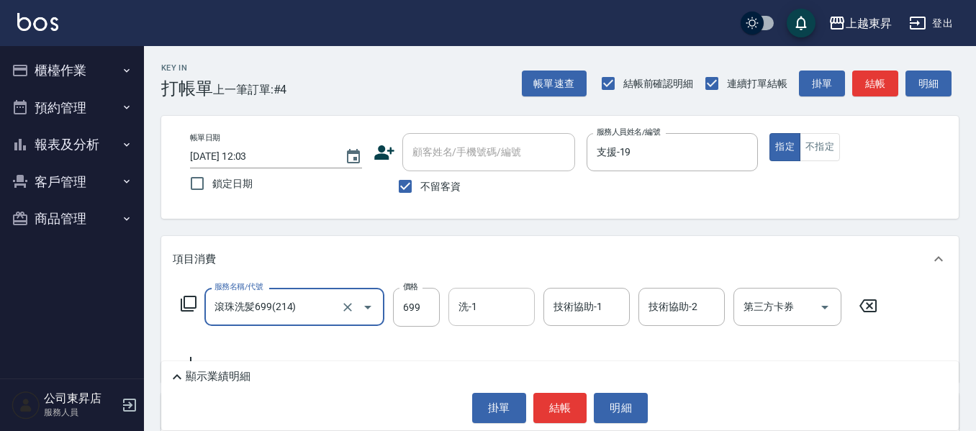
click at [501, 308] on input "洗-1" at bounding box center [491, 306] width 73 height 25
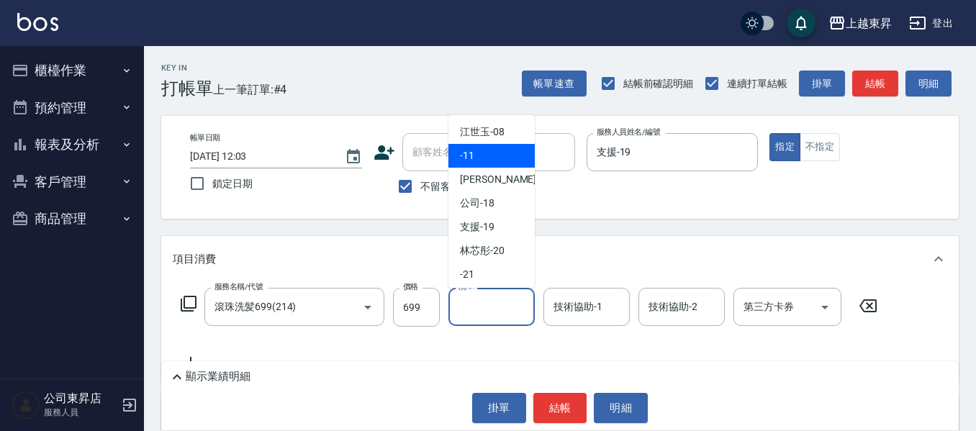
scroll to position [144, 0]
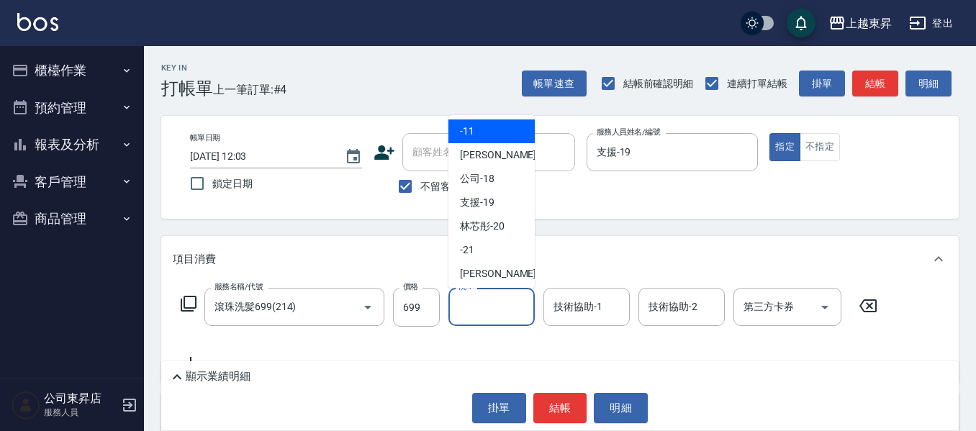
click at [490, 221] on span "林芯彤 -20" at bounding box center [482, 226] width 45 height 15
type input "林芯彤-20"
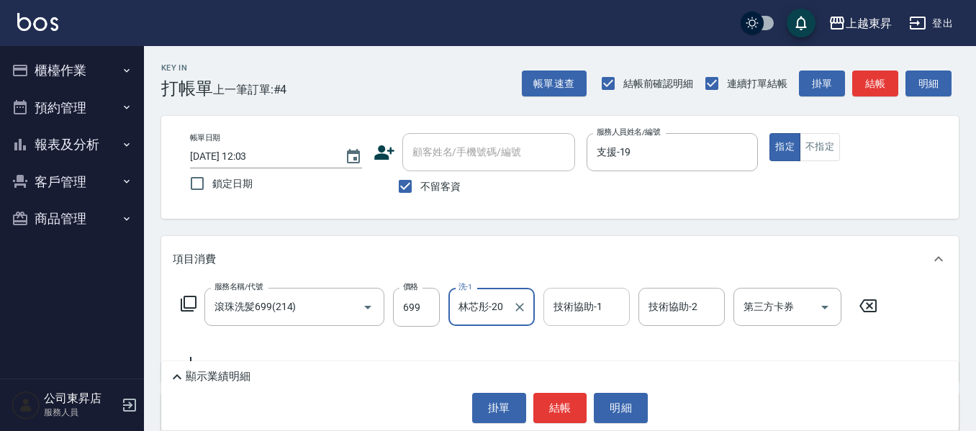
click at [584, 306] on input "技術協助-1" at bounding box center [586, 306] width 73 height 25
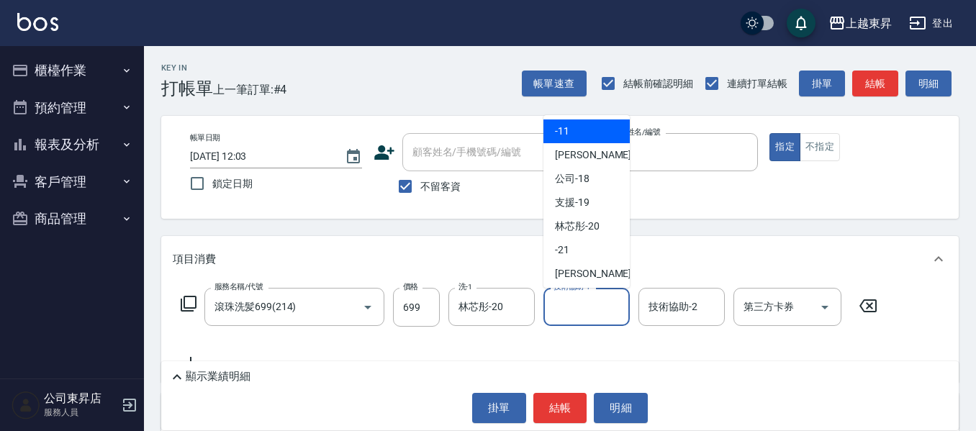
click at [578, 222] on span "林芯彤 -20" at bounding box center [577, 226] width 45 height 15
type input "林芯彤-20"
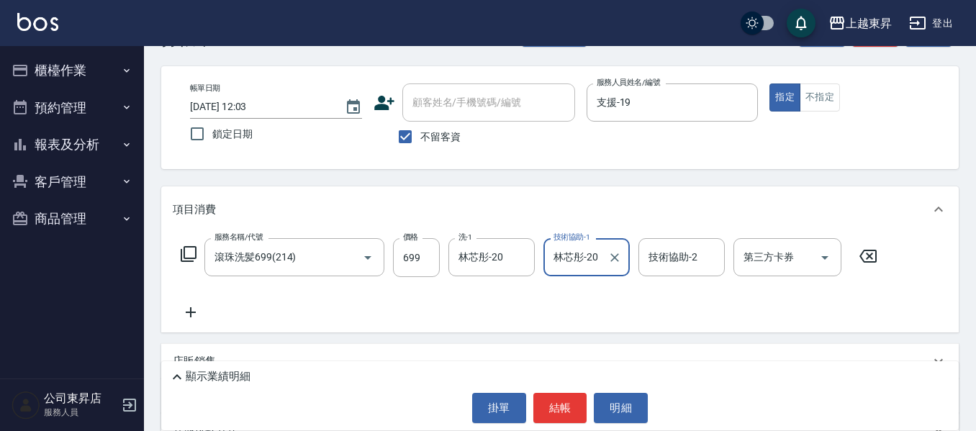
scroll to position [72, 0]
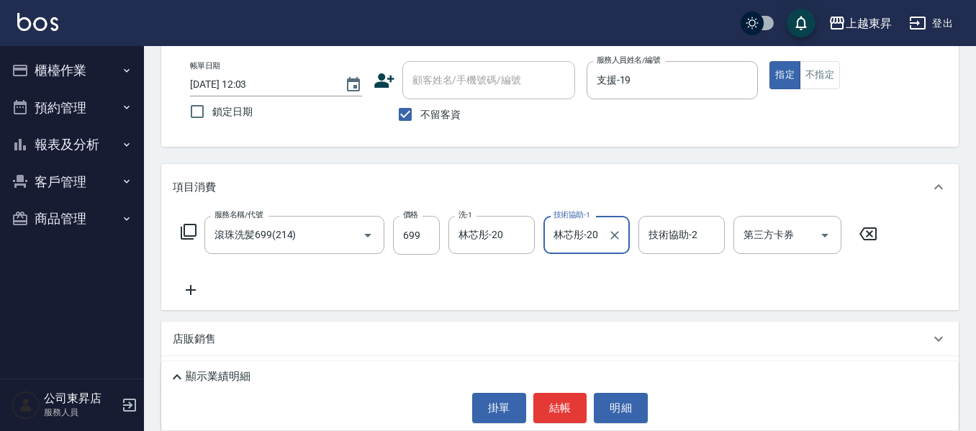
click at [192, 288] on icon at bounding box center [191, 289] width 36 height 17
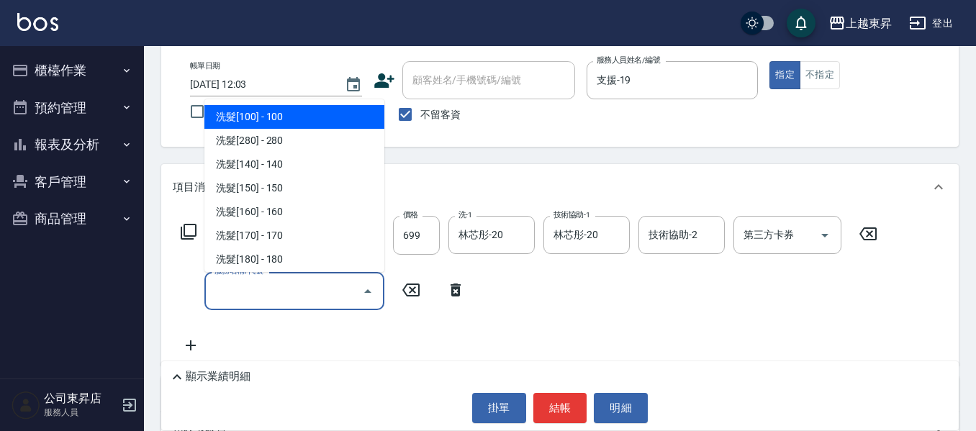
click at [228, 294] on input "服務名稱/代號" at bounding box center [283, 290] width 145 height 25
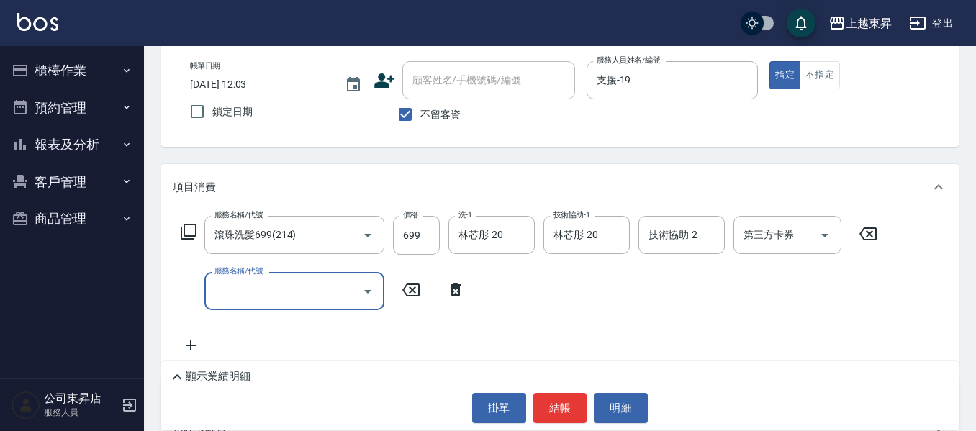
click at [228, 294] on input "服務名稱/代號" at bounding box center [283, 290] width 145 height 25
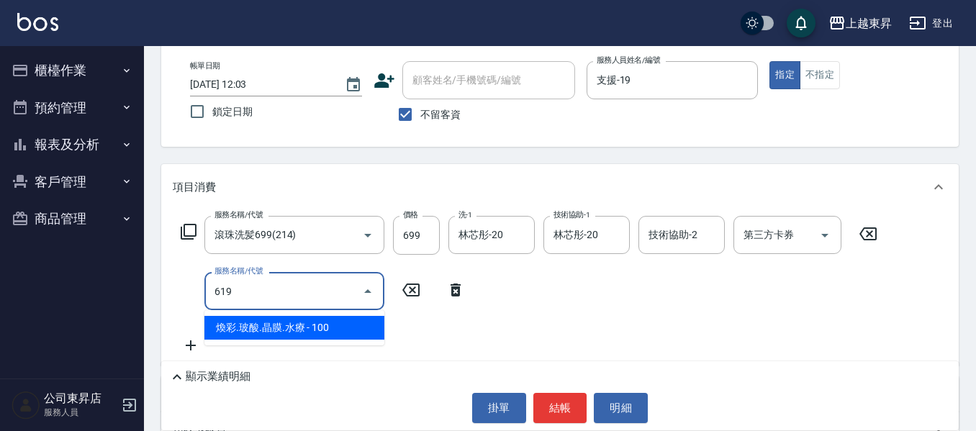
click at [358, 319] on span "煥彩.玻酸.晶膜.水療 - 100" at bounding box center [294, 328] width 180 height 24
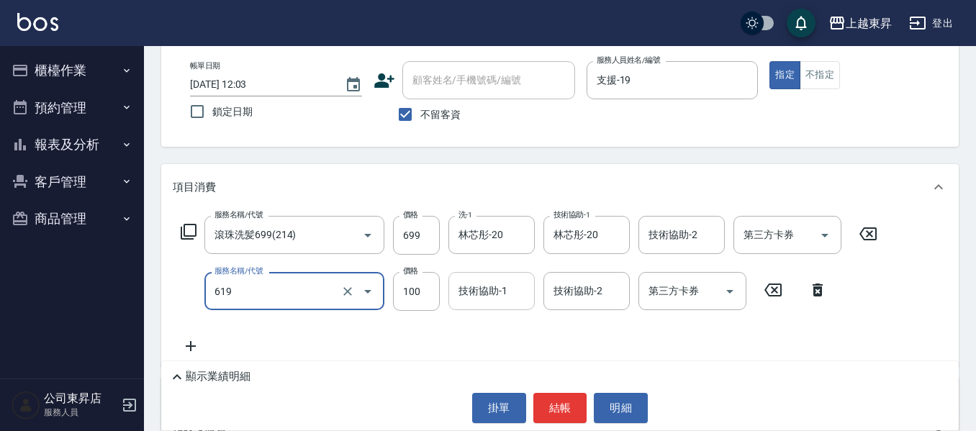
type input "[PERSON_NAME].玻酸.晶膜.水療(619)"
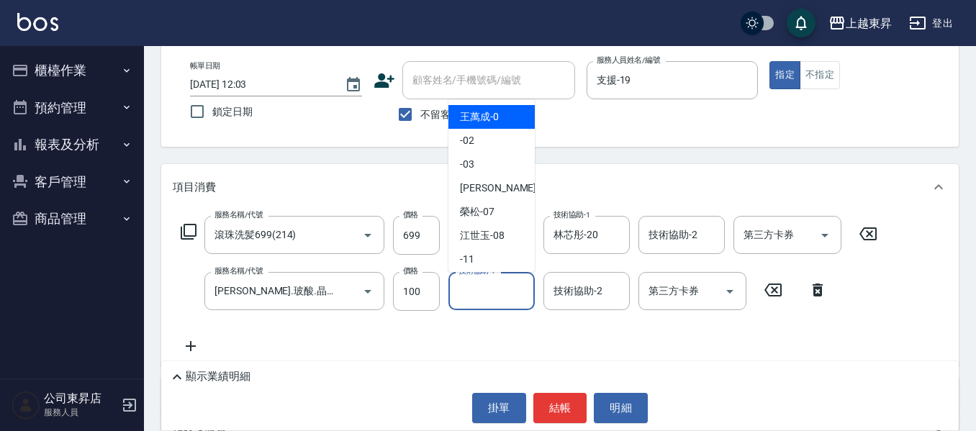
click at [493, 294] on input "技術協助-1" at bounding box center [491, 290] width 73 height 25
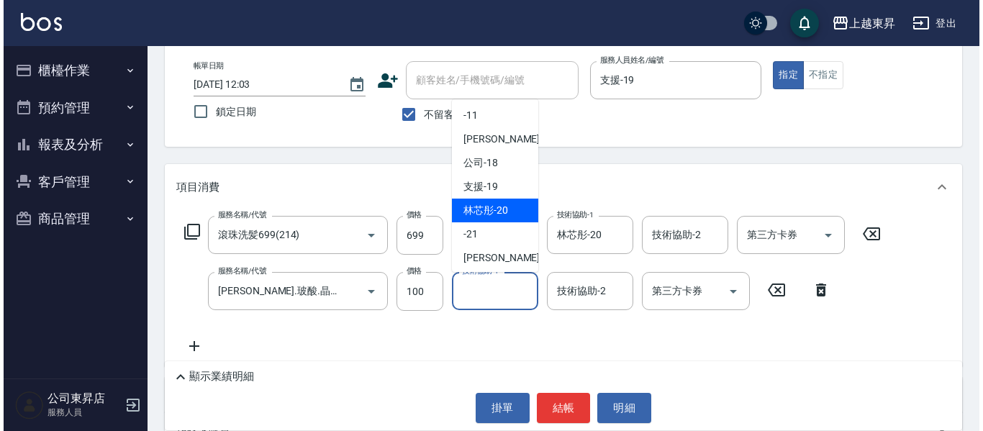
scroll to position [216, 0]
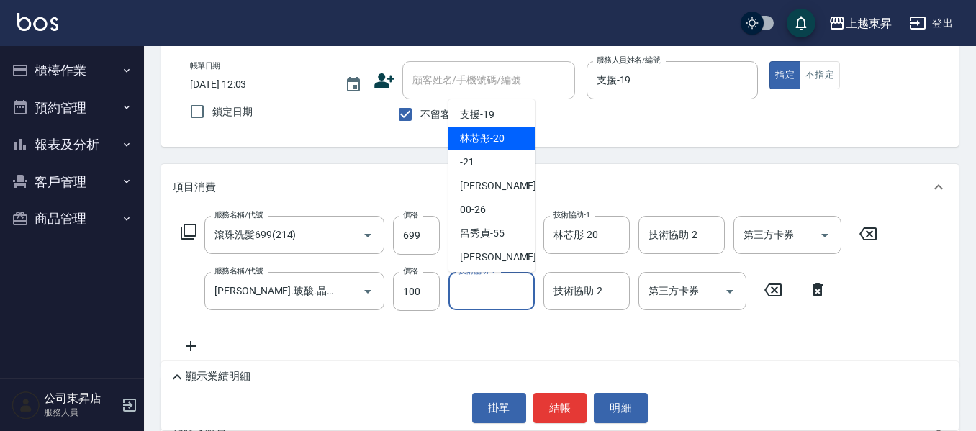
drag, startPoint x: 494, startPoint y: 136, endPoint x: 480, endPoint y: 194, distance: 59.9
click at [494, 141] on span "林芯彤 -20" at bounding box center [482, 138] width 45 height 15
type input "林芯彤-20"
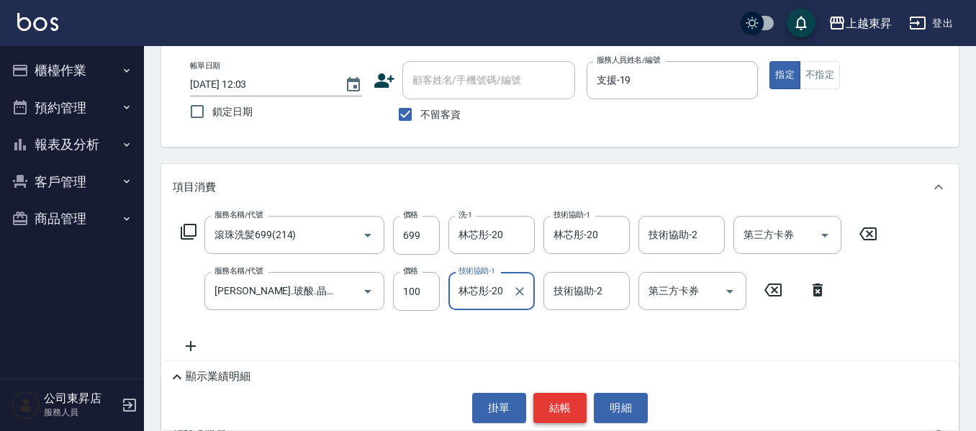
click at [558, 402] on button "結帳" at bounding box center [560, 408] width 54 height 30
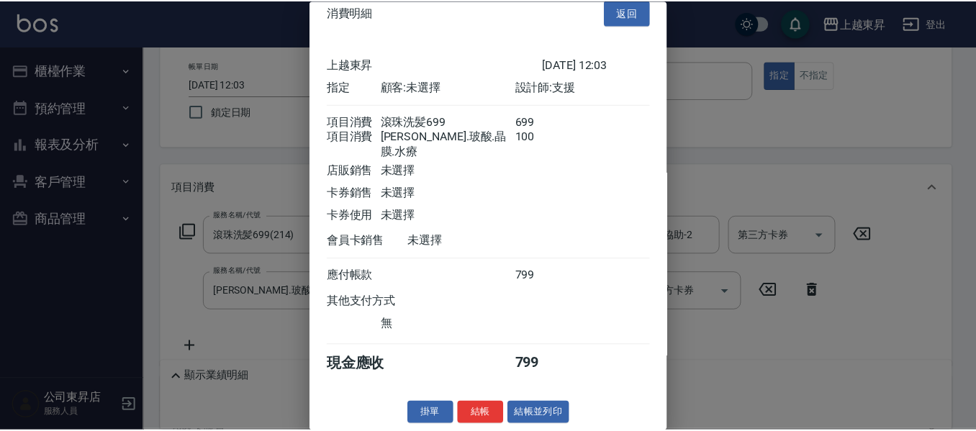
scroll to position [23, 0]
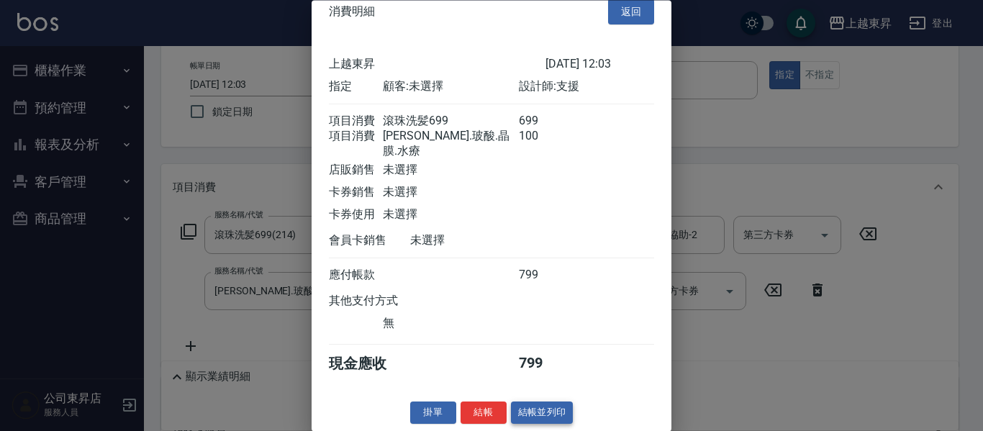
click at [549, 412] on button "結帳並列印" at bounding box center [542, 413] width 63 height 22
type input "[DATE] 12:05"
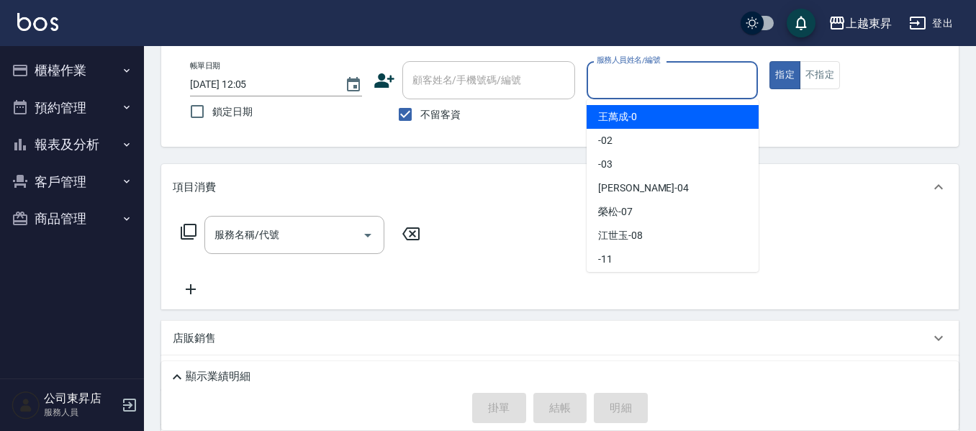
click at [647, 75] on input "服務人員姓名/編號" at bounding box center [672, 80] width 159 height 25
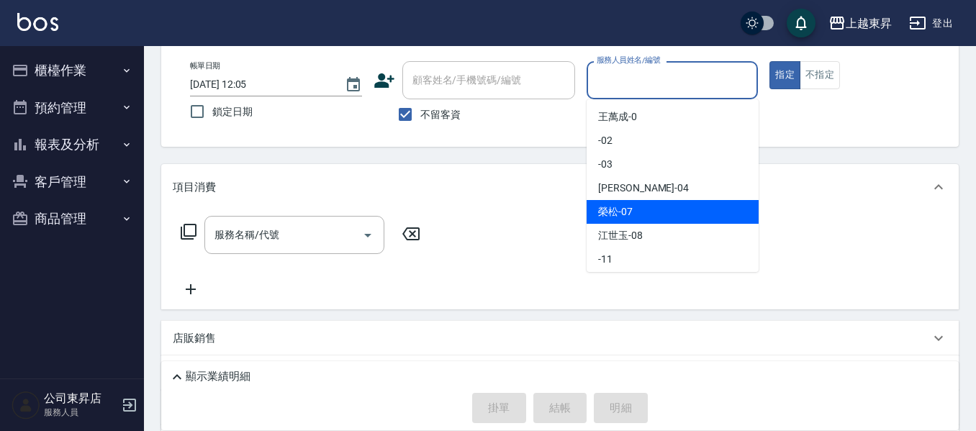
click at [609, 206] on span "[PERSON_NAME] -07" at bounding box center [615, 211] width 35 height 15
type input "[PERSON_NAME]-07"
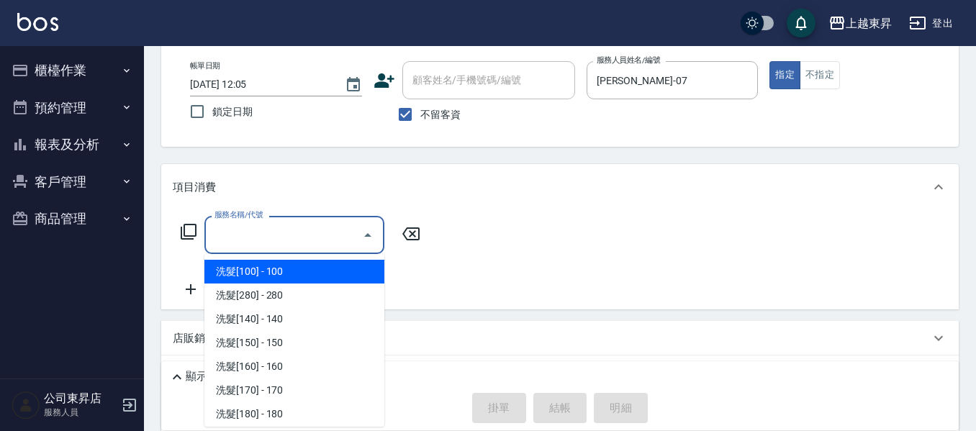
click at [256, 227] on input "服務名稱/代號" at bounding box center [283, 234] width 145 height 25
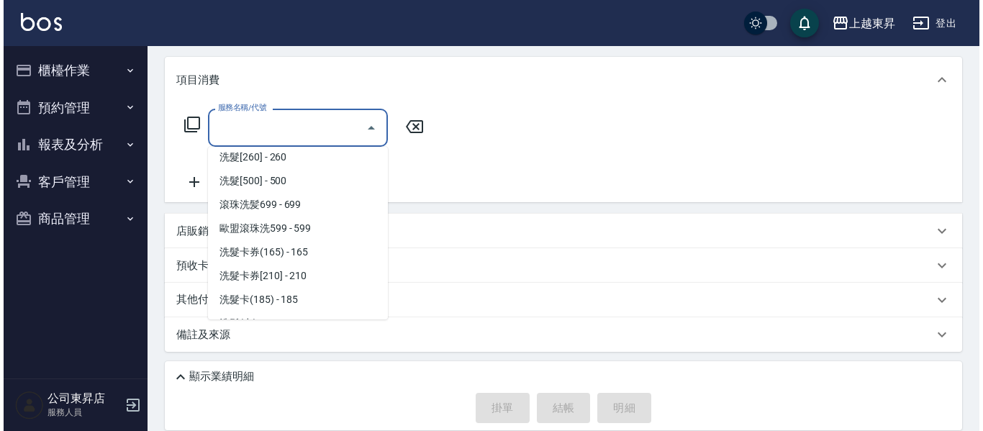
scroll to position [288, 0]
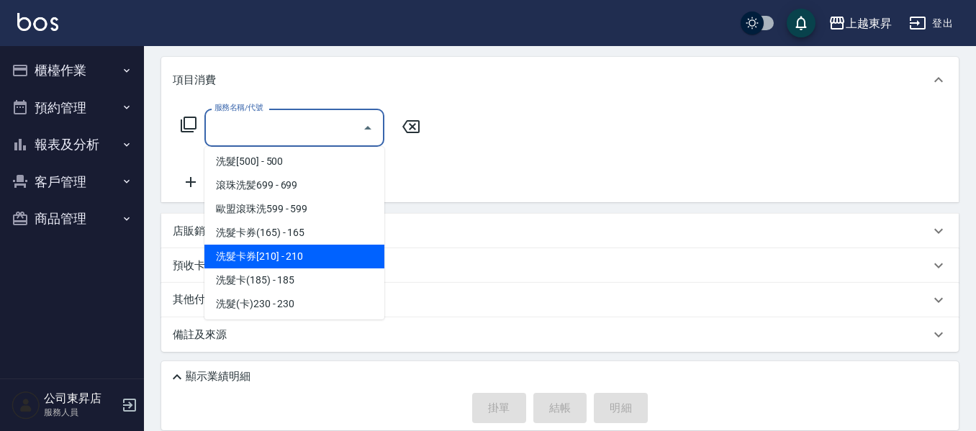
drag, startPoint x: 315, startPoint y: 248, endPoint x: 304, endPoint y: 255, distance: 13.6
click at [315, 249] on span "洗髮卡券[210] - 210" at bounding box center [294, 257] width 180 height 24
type input "洗髮卡券[210](222)"
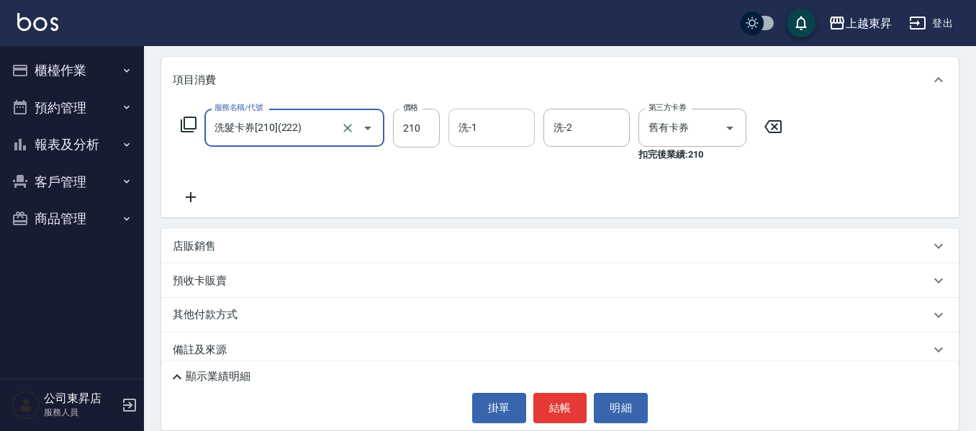
click at [486, 122] on input "洗-1" at bounding box center [491, 127] width 73 height 25
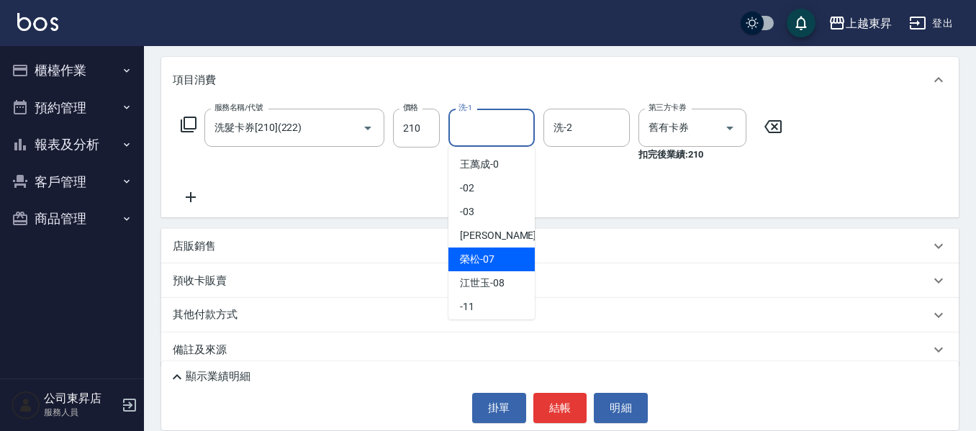
click at [471, 254] on span "[PERSON_NAME] -07" at bounding box center [477, 259] width 35 height 15
type input "[PERSON_NAME]-07"
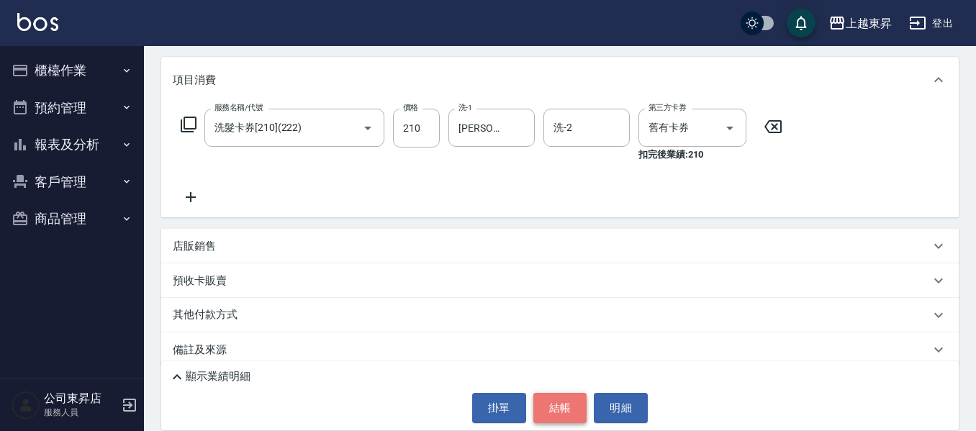
click at [556, 414] on button "結帳" at bounding box center [560, 408] width 54 height 30
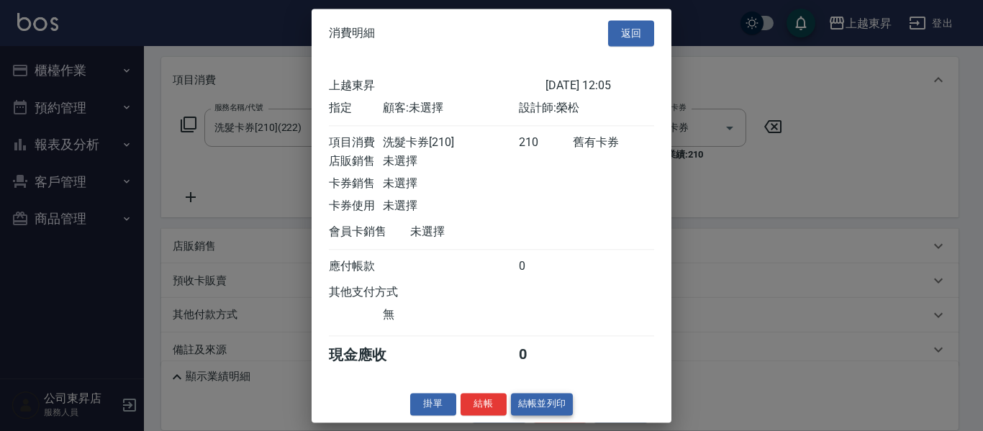
click at [555, 414] on button "結帳並列印" at bounding box center [542, 404] width 63 height 22
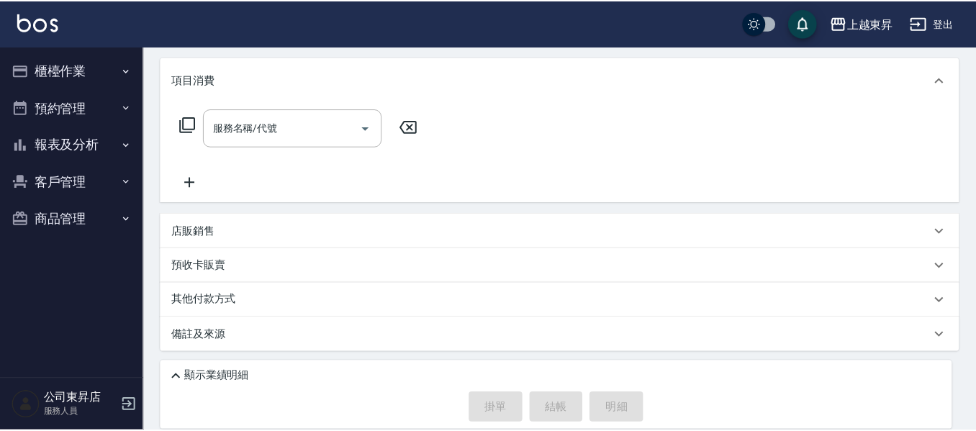
scroll to position [0, 0]
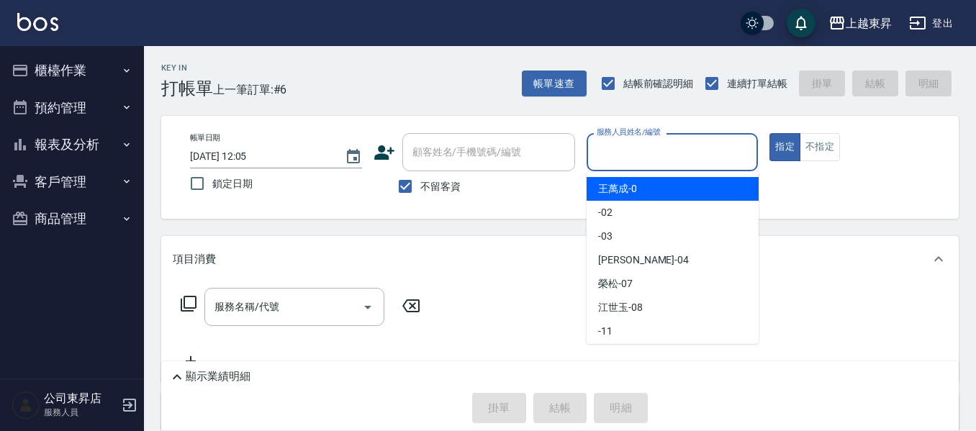
click at [617, 150] on input "服務人員姓名/編號" at bounding box center [672, 152] width 159 height 25
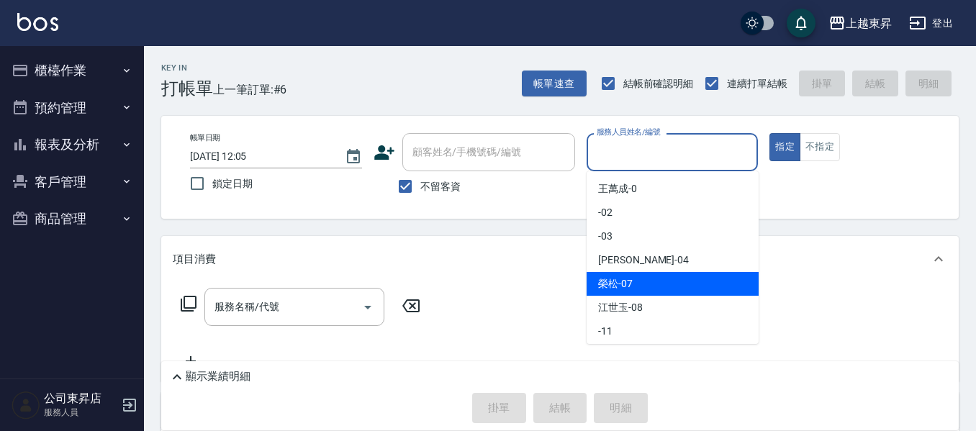
click at [598, 285] on span "[PERSON_NAME] -07" at bounding box center [615, 283] width 35 height 15
type input "[PERSON_NAME]-07"
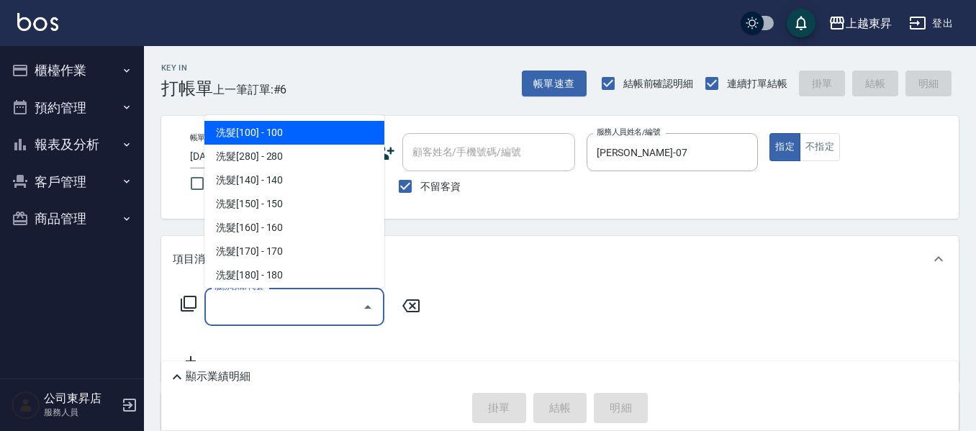
click at [253, 300] on input "服務名稱/代號" at bounding box center [283, 306] width 145 height 25
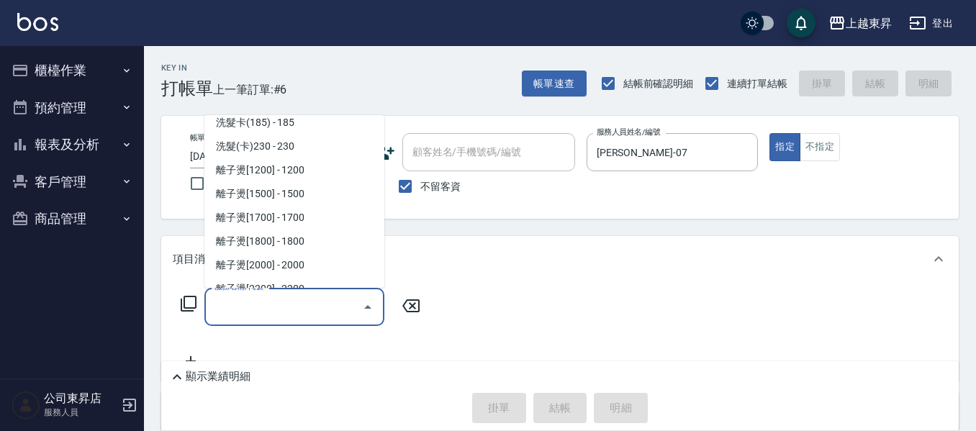
scroll to position [432, 0]
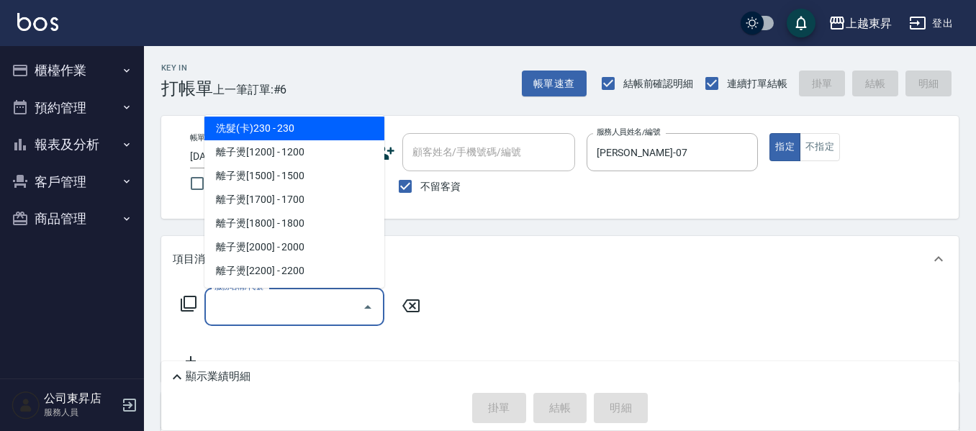
click at [303, 124] on span "洗髮(卡)230 - 230" at bounding box center [294, 129] width 180 height 24
type input "洗髮(卡)230(224)"
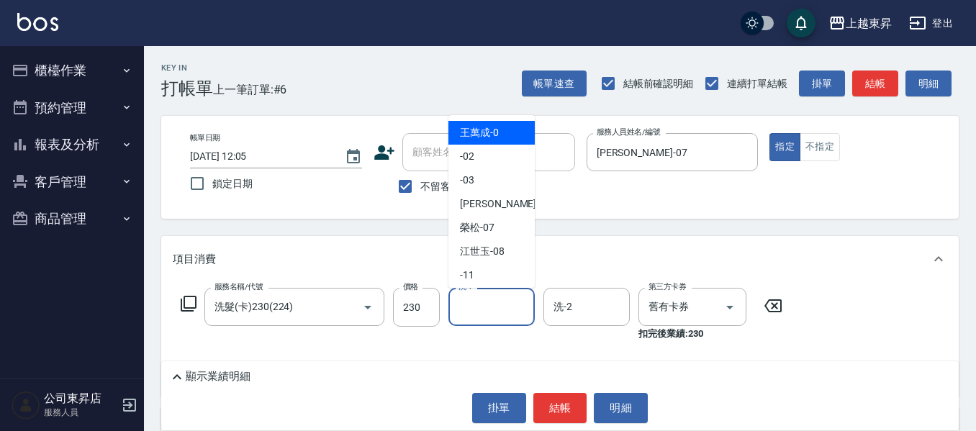
click at [481, 299] on input "洗-1" at bounding box center [491, 306] width 73 height 25
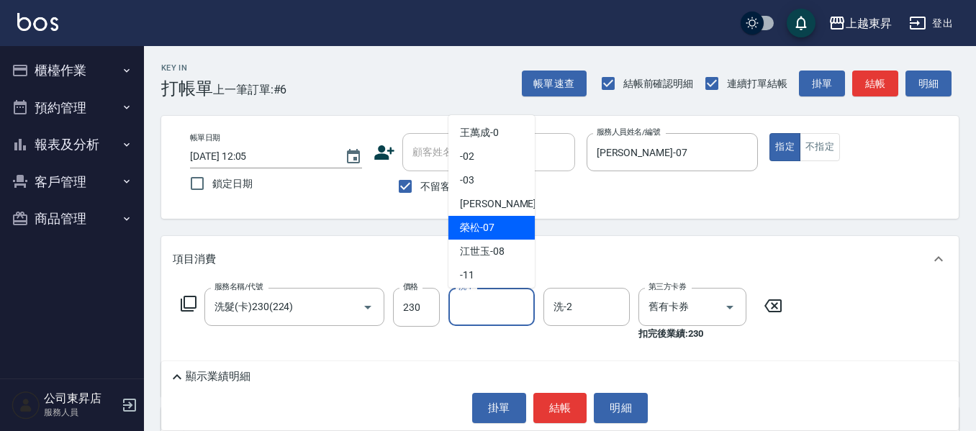
click at [479, 229] on span "[PERSON_NAME] -07" at bounding box center [477, 227] width 35 height 15
type input "[PERSON_NAME]-07"
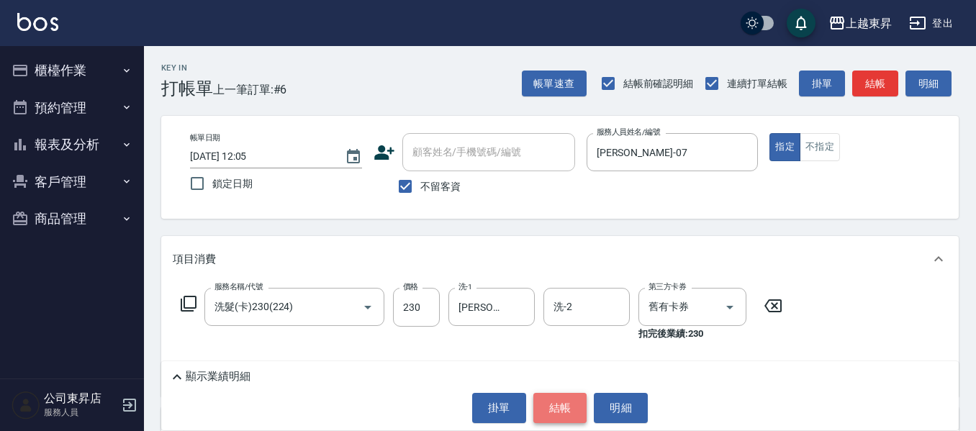
click at [558, 401] on button "結帳" at bounding box center [560, 408] width 54 height 30
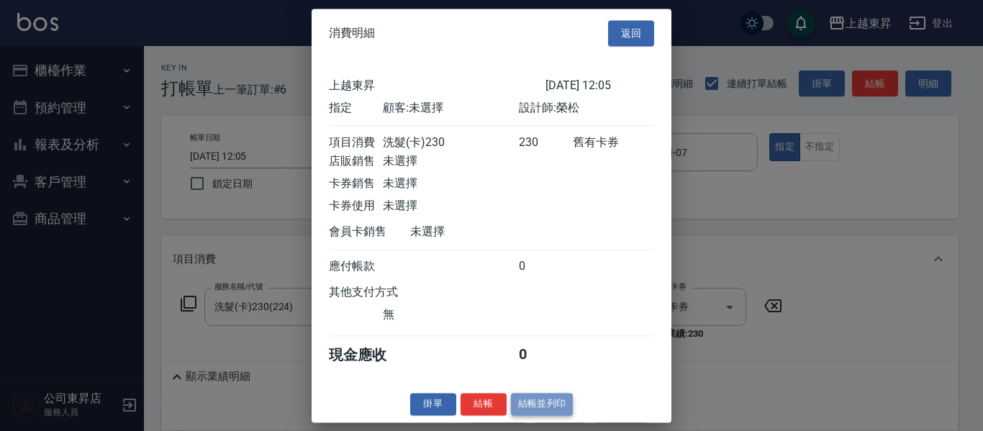
click at [544, 415] on button "結帳並列印" at bounding box center [542, 404] width 63 height 22
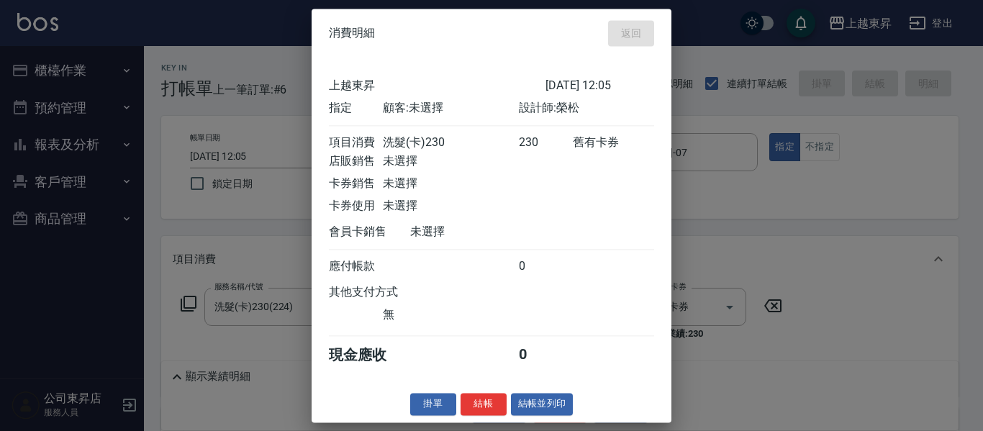
type input "[DATE] 12:07"
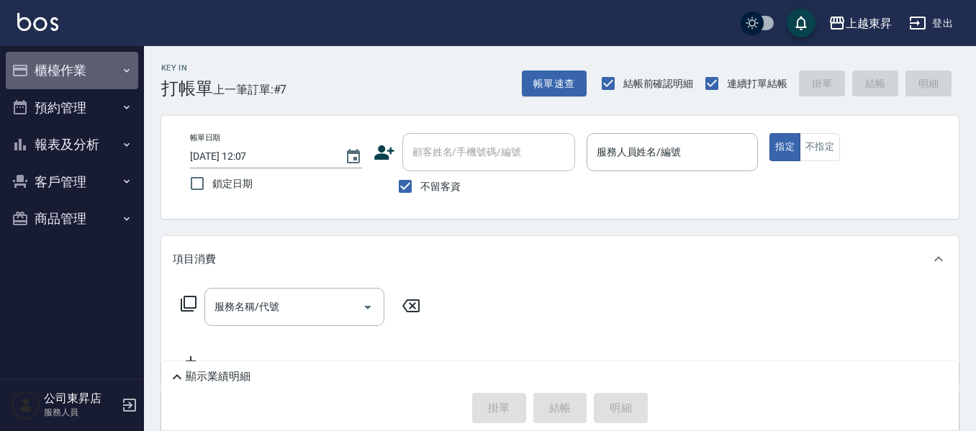
click at [129, 70] on icon "button" at bounding box center [127, 71] width 12 height 12
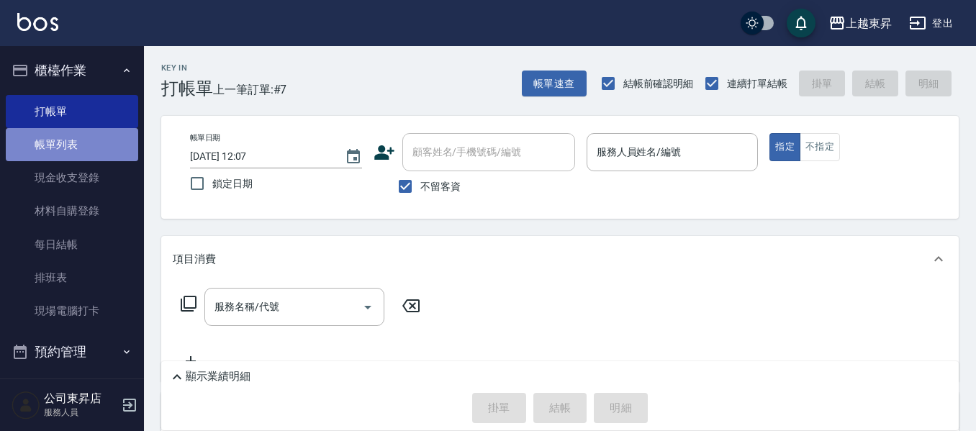
click at [101, 148] on link "帳單列表" at bounding box center [72, 144] width 132 height 33
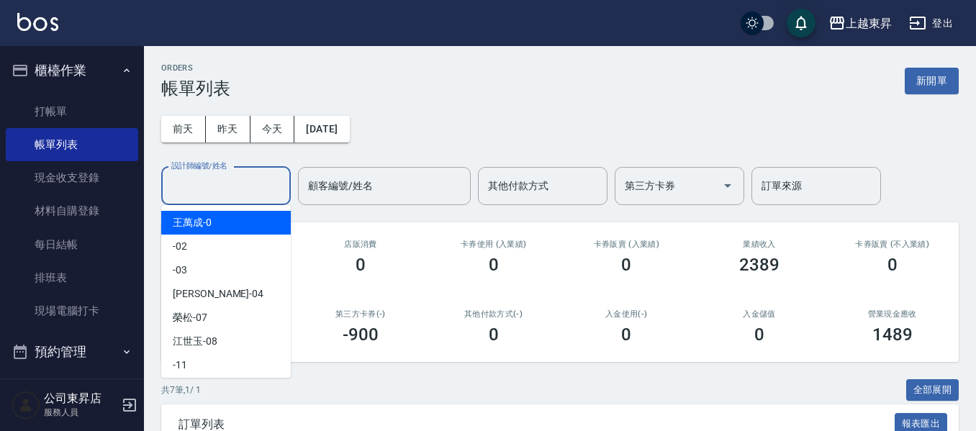
click at [204, 181] on input "設計師編號/姓名" at bounding box center [226, 185] width 117 height 25
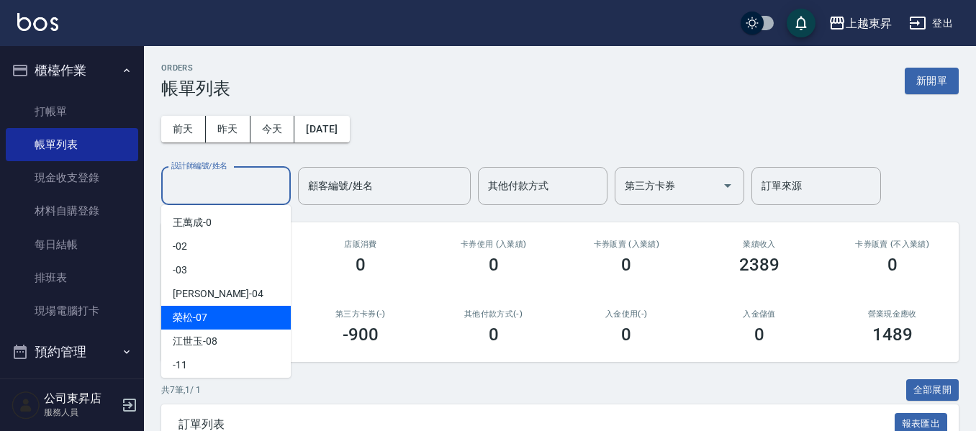
click at [198, 314] on span "[PERSON_NAME] -07" at bounding box center [190, 317] width 35 height 15
type input "[PERSON_NAME]-07"
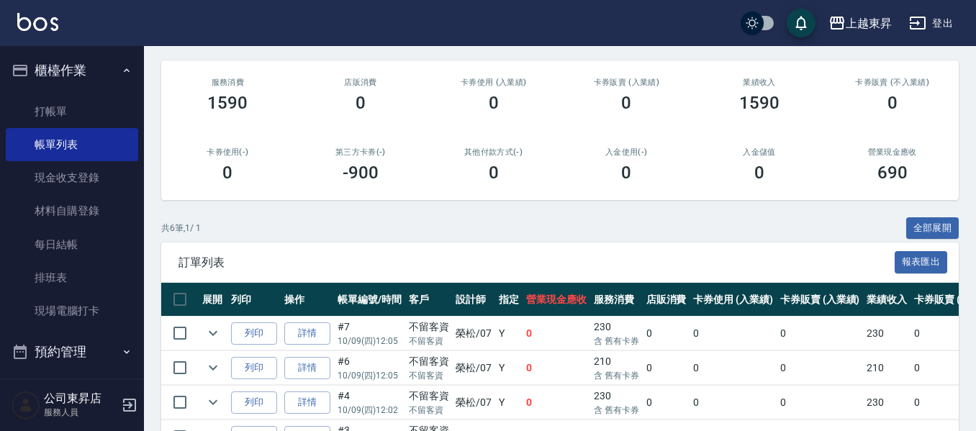
scroll to position [288, 0]
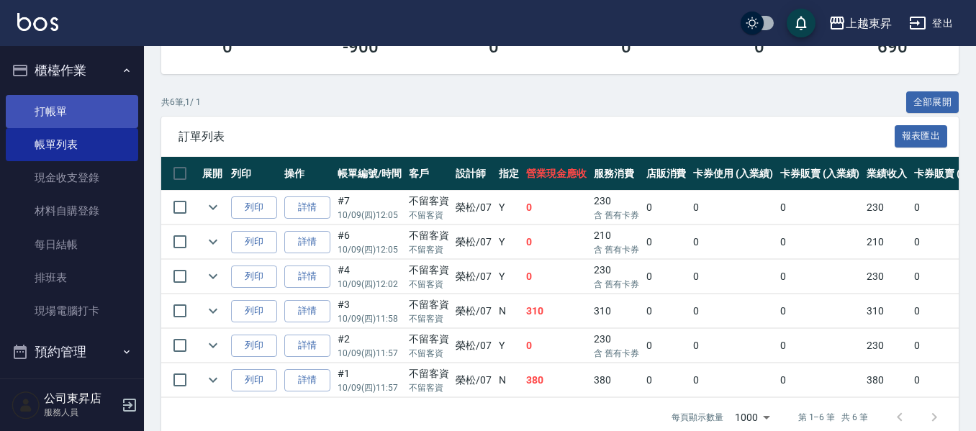
click at [55, 101] on link "打帳單" at bounding box center [72, 111] width 132 height 33
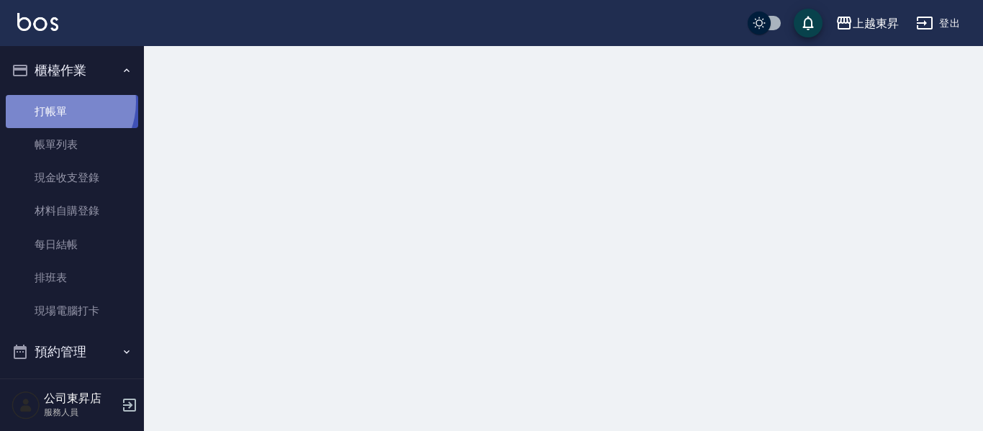
click at [55, 101] on link "打帳單" at bounding box center [72, 111] width 132 height 33
